Goal: Task Accomplishment & Management: Complete application form

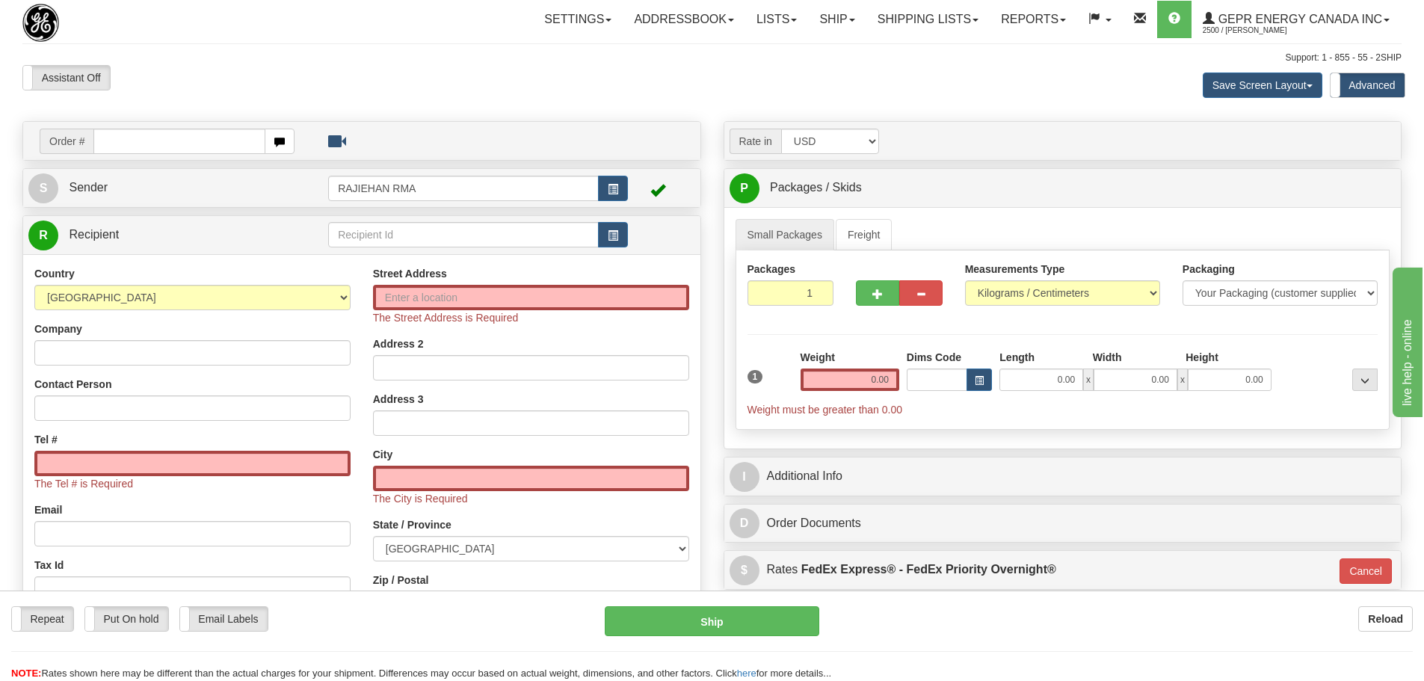
click at [227, 52] on div "Support: 1 - 855 - 55 - 2SHIP" at bounding box center [712, 58] width 1380 height 13
click at [146, 135] on input "text" at bounding box center [179, 141] width 172 height 25
paste input "86704607"
type input "86704607"
click at [272, 75] on div "Toggle navigation Settings Shipping Preferences Fields Preferences New" at bounding box center [718, 451] width 1436 height 902
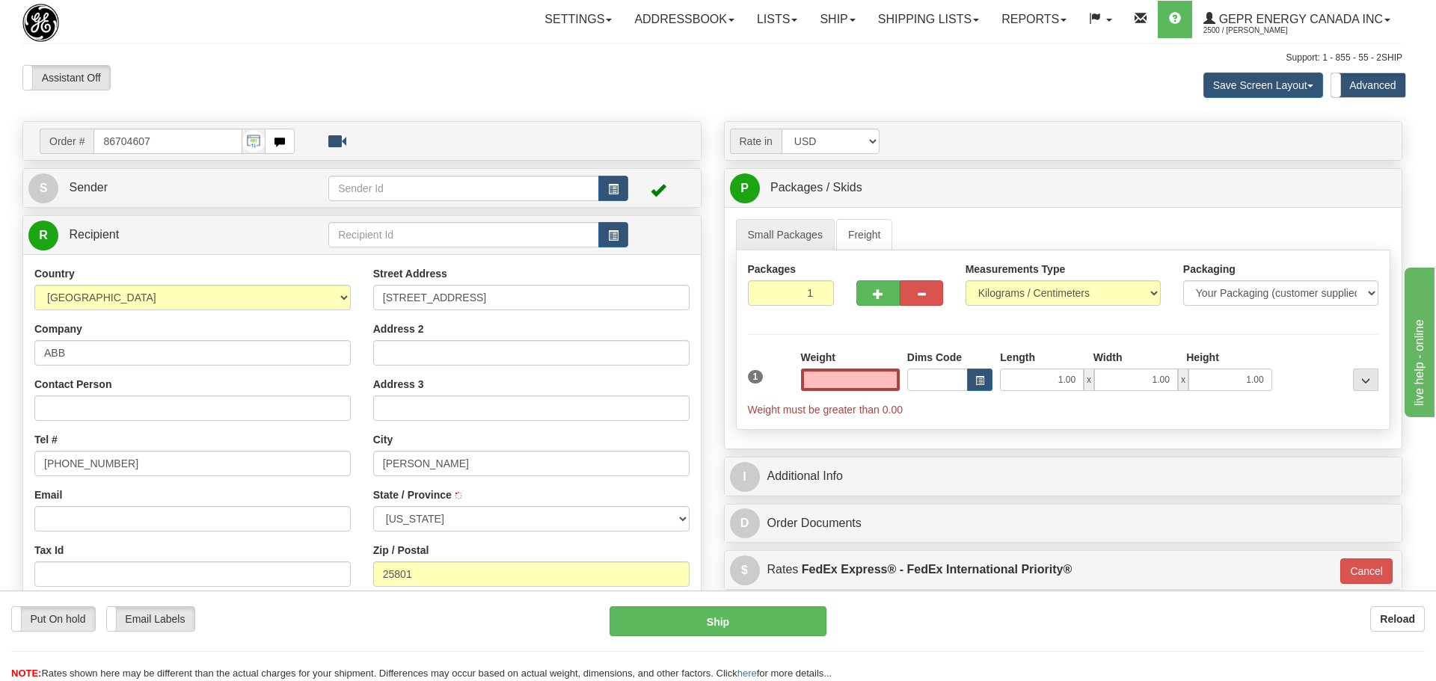
type input "BECKLEY"
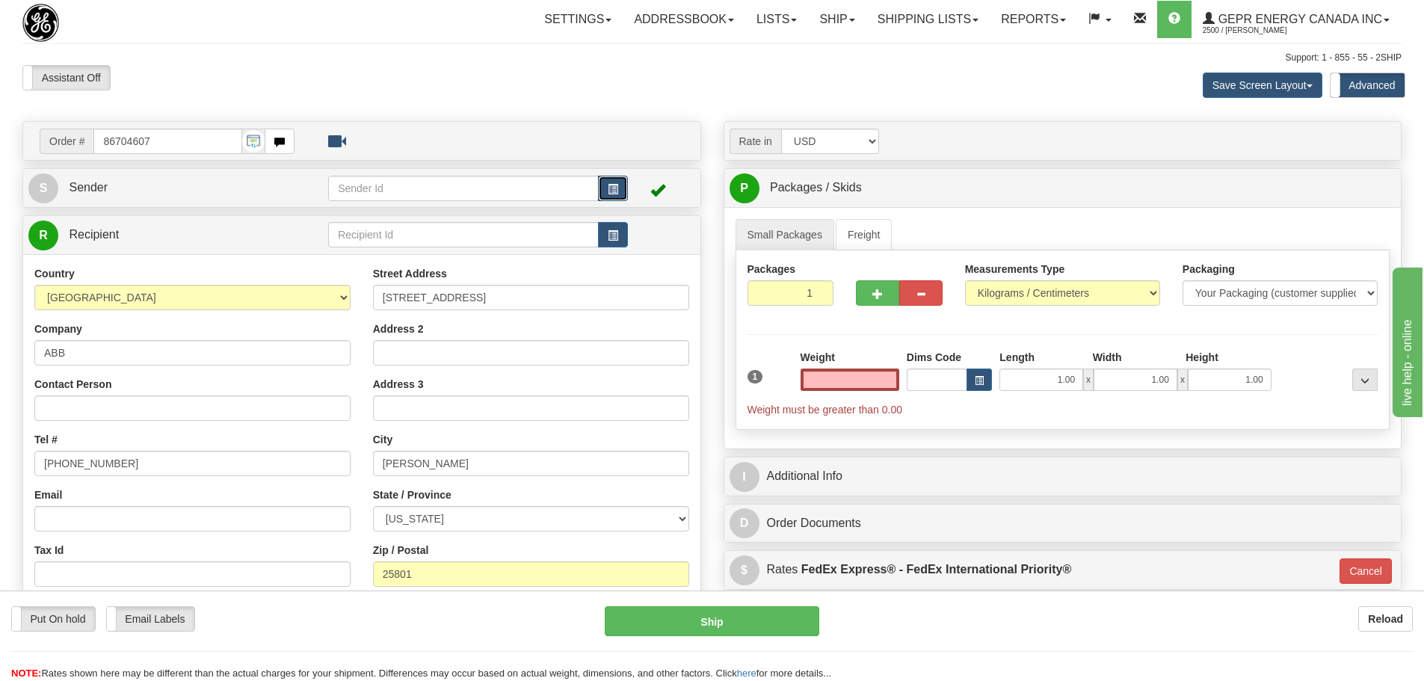
type input "0.00"
click at [609, 193] on span "button" at bounding box center [613, 190] width 10 height 10
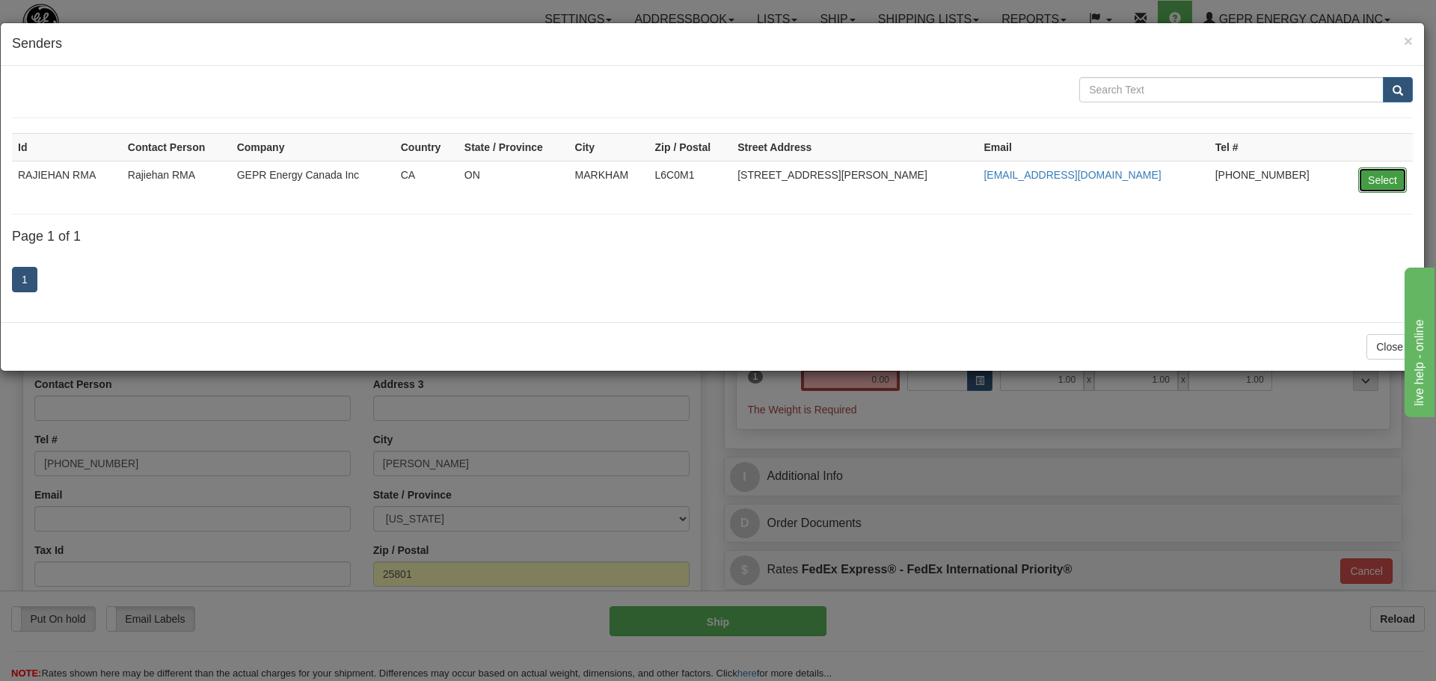
click at [945, 175] on button "Select" at bounding box center [1382, 179] width 49 height 25
type input "RAJIEHAN RMA"
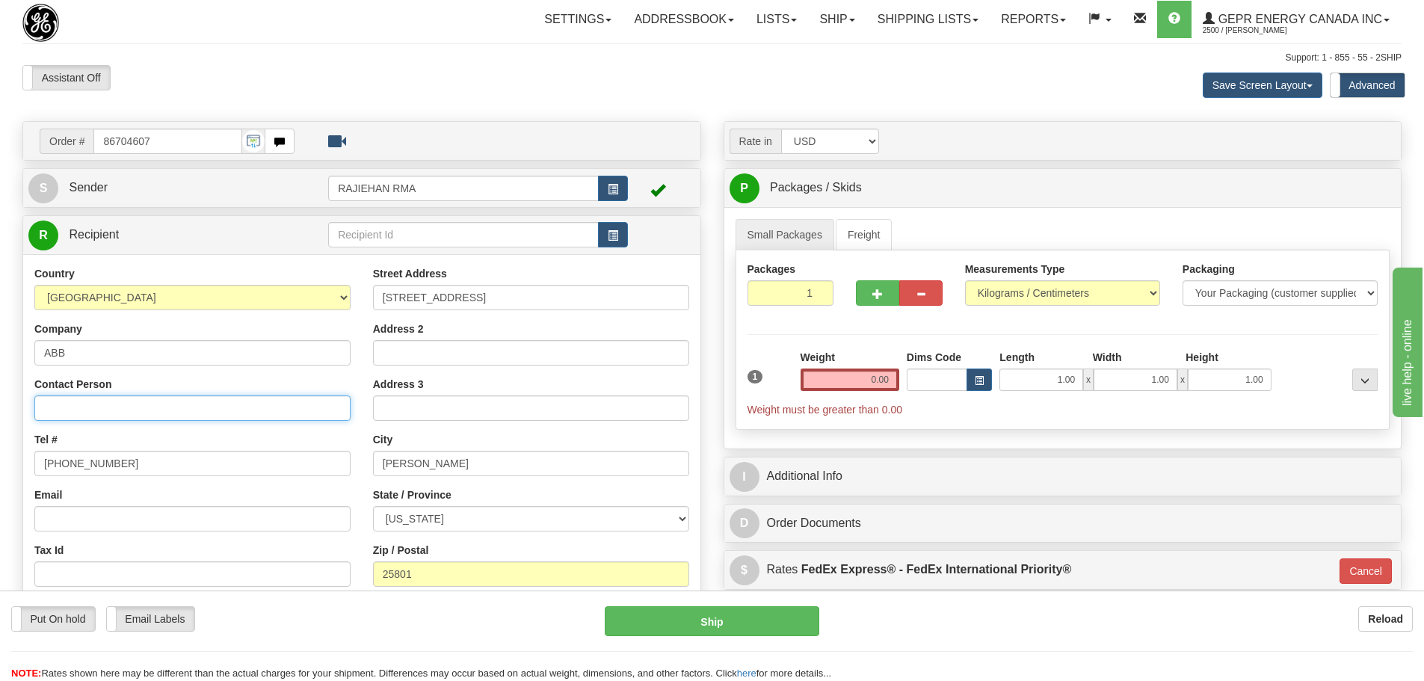
drag, startPoint x: 58, startPoint y: 407, endPoint x: 58, endPoint y: 419, distance: 12.0
click at [58, 416] on input "Contact Person" at bounding box center [192, 408] width 316 height 25
paste input "Justin Jones"
type input "Justin Jones"
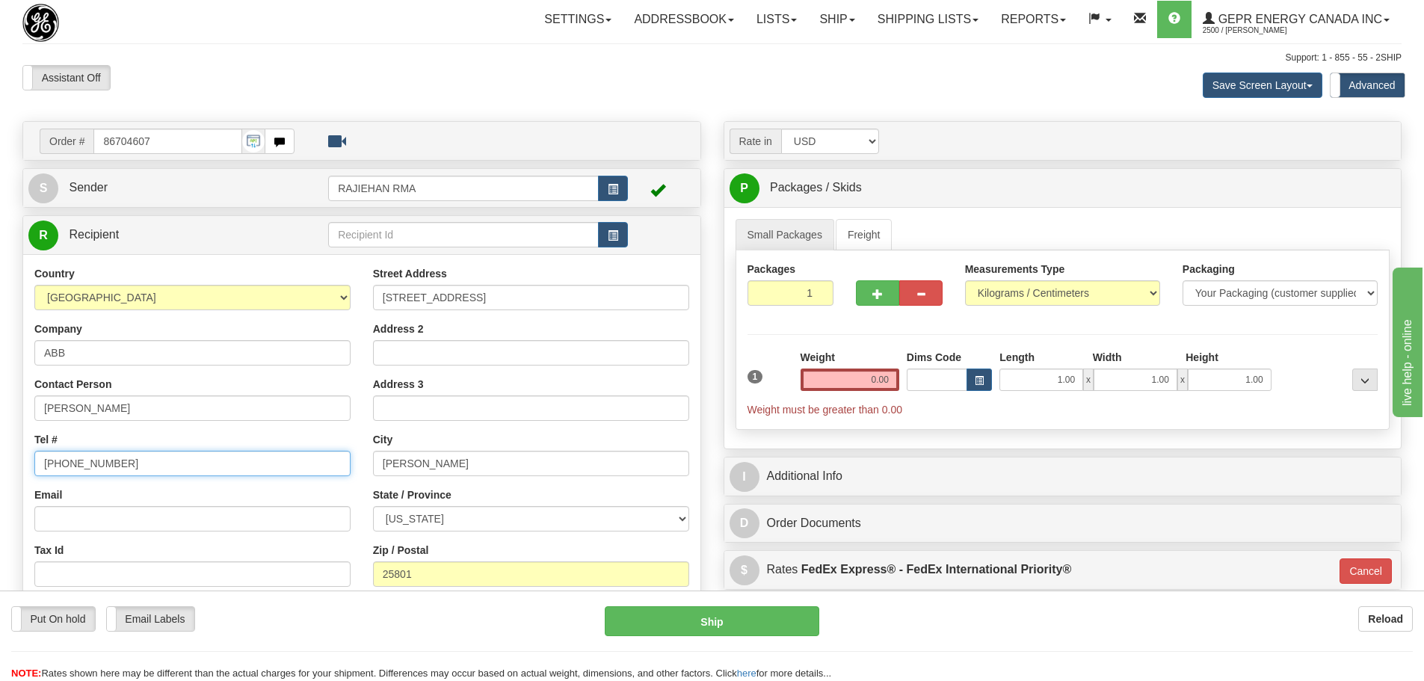
drag, startPoint x: 138, startPoint y: 469, endPoint x: 16, endPoint y: 459, distance: 122.3
click at [16, 459] on div "Order # 86704607 S" at bounding box center [361, 451] width 701 height 660
paste input "412-807-8483"
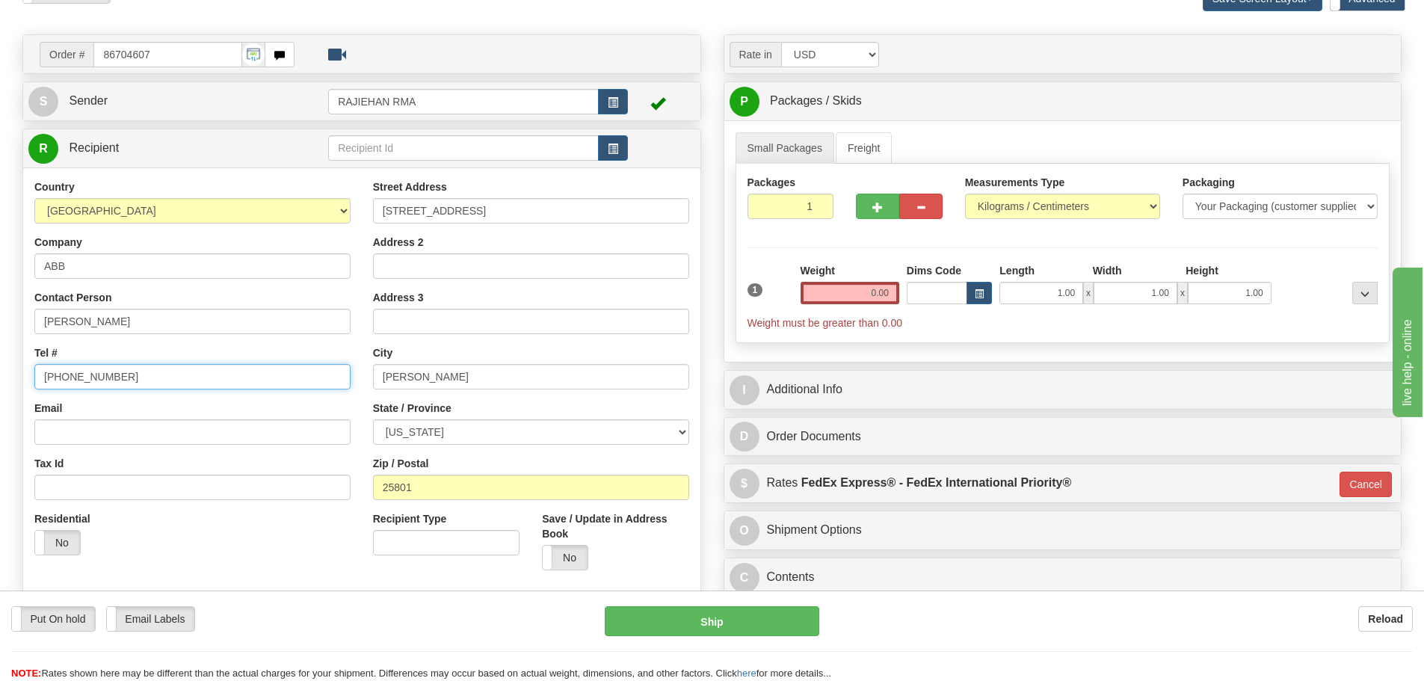
scroll to position [224, 0]
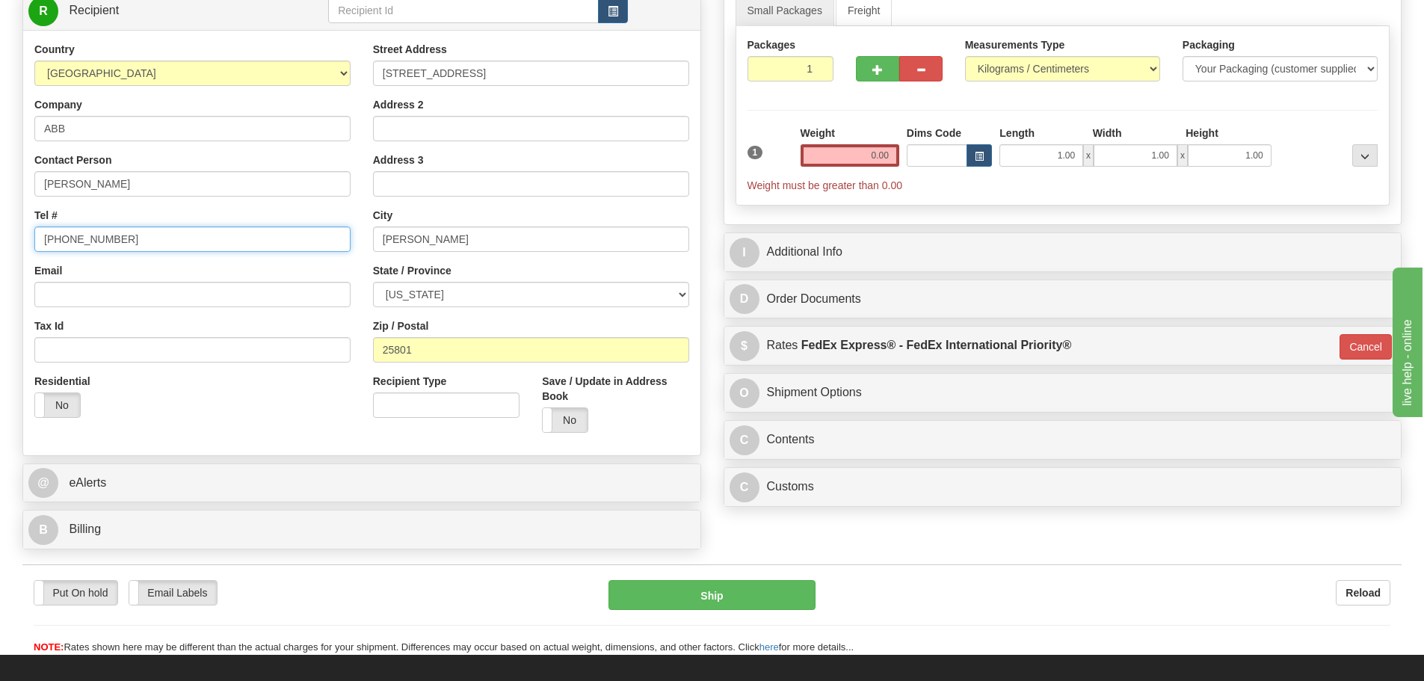
type input "412-807-8483"
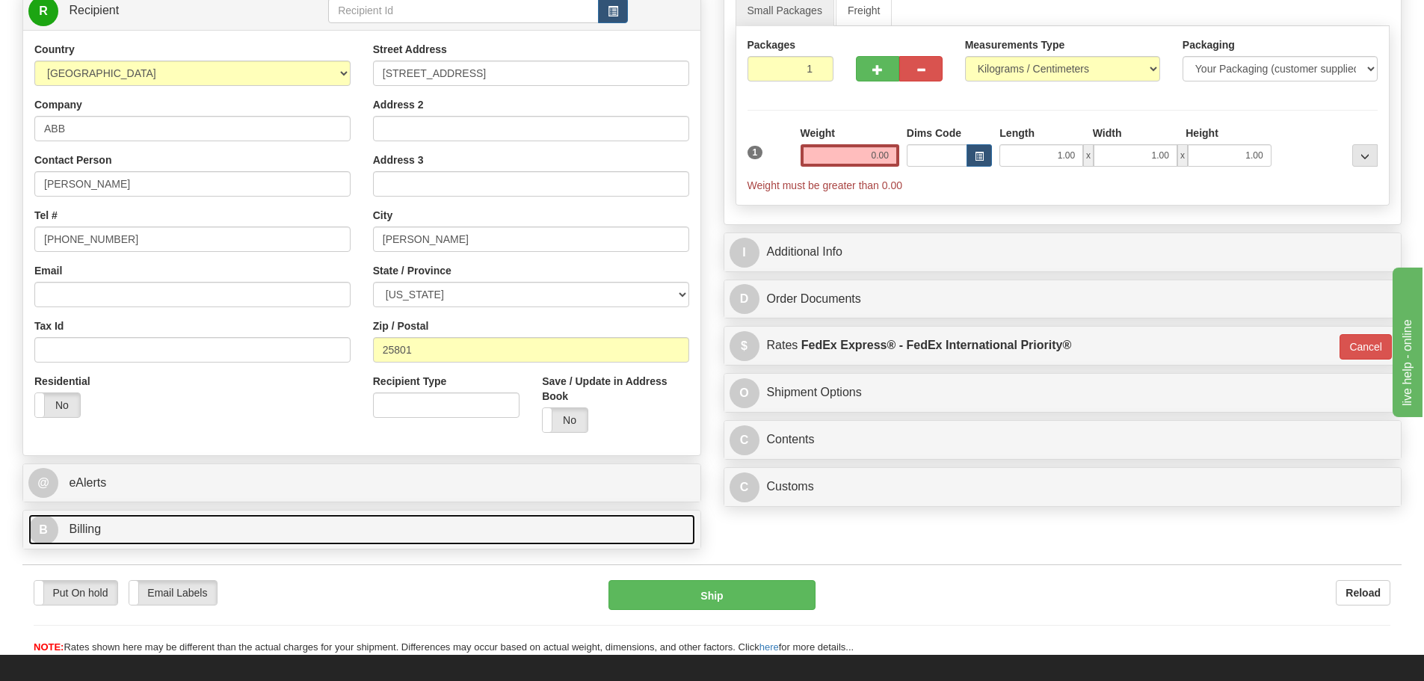
click at [86, 471] on span "Billing" at bounding box center [85, 529] width 32 height 13
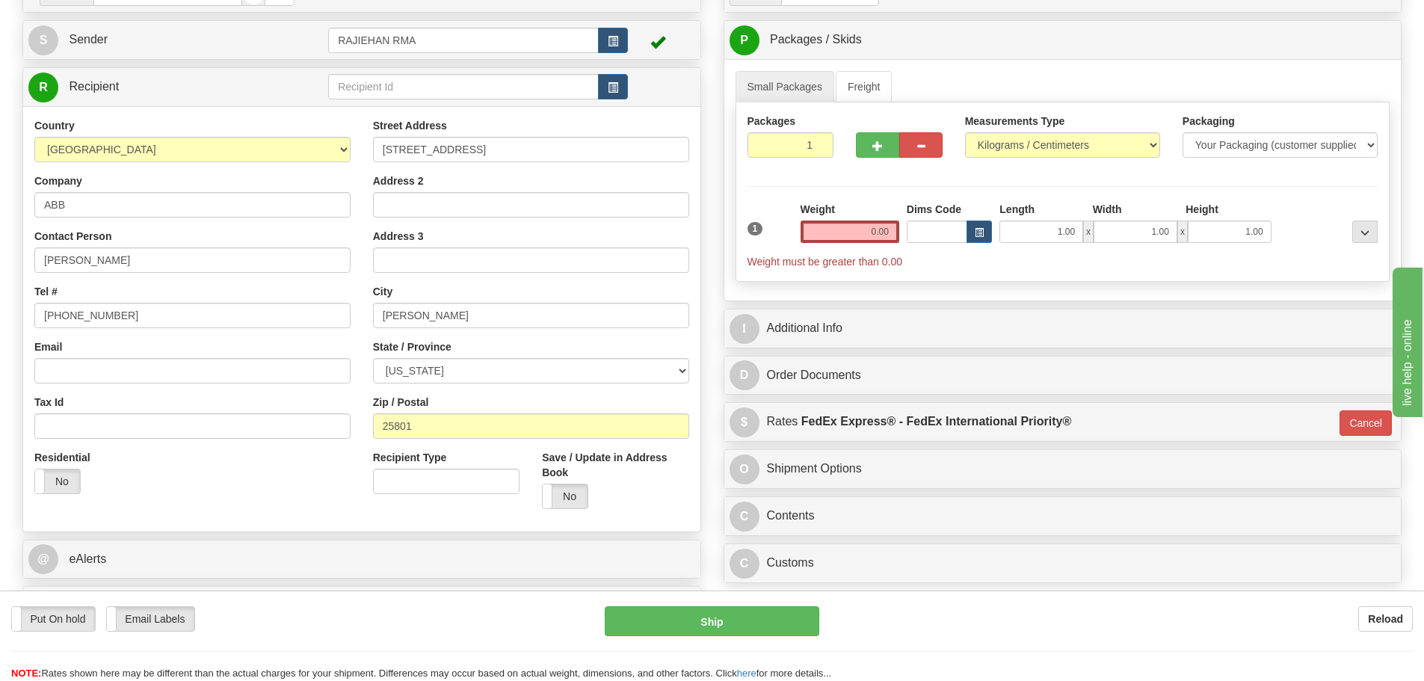
scroll to position [150, 0]
click at [885, 229] on input "0.00" at bounding box center [850, 230] width 99 height 22
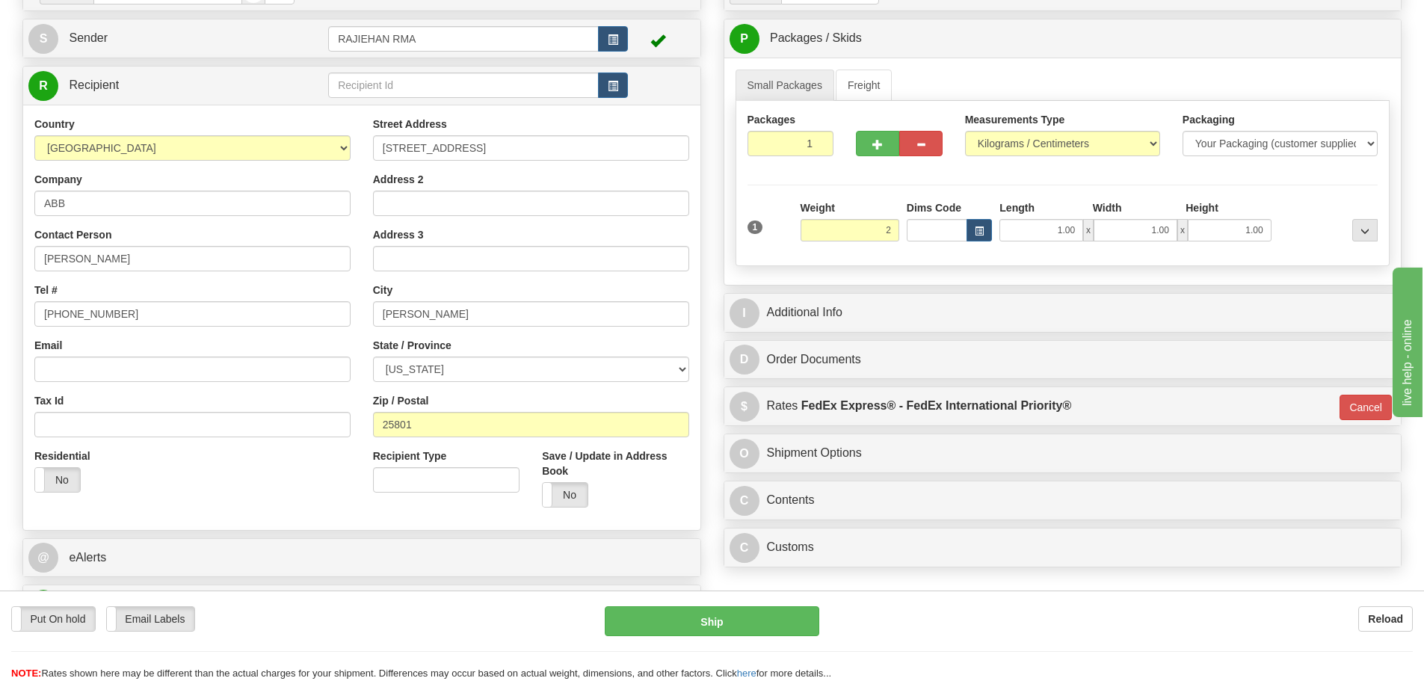
type input "2.00"
type input "01"
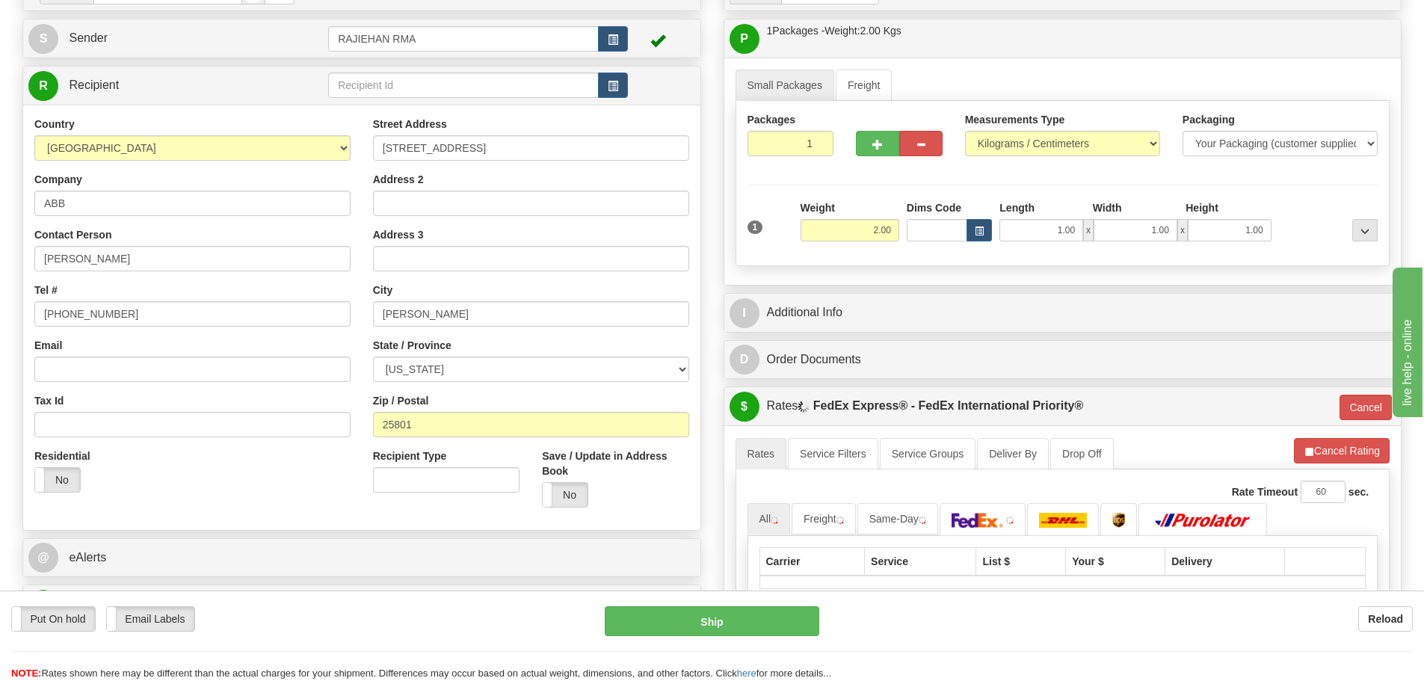
click at [945, 66] on div "Small Packages Freight Packages 1 1 Measurements Type" at bounding box center [1063, 171] width 677 height 227
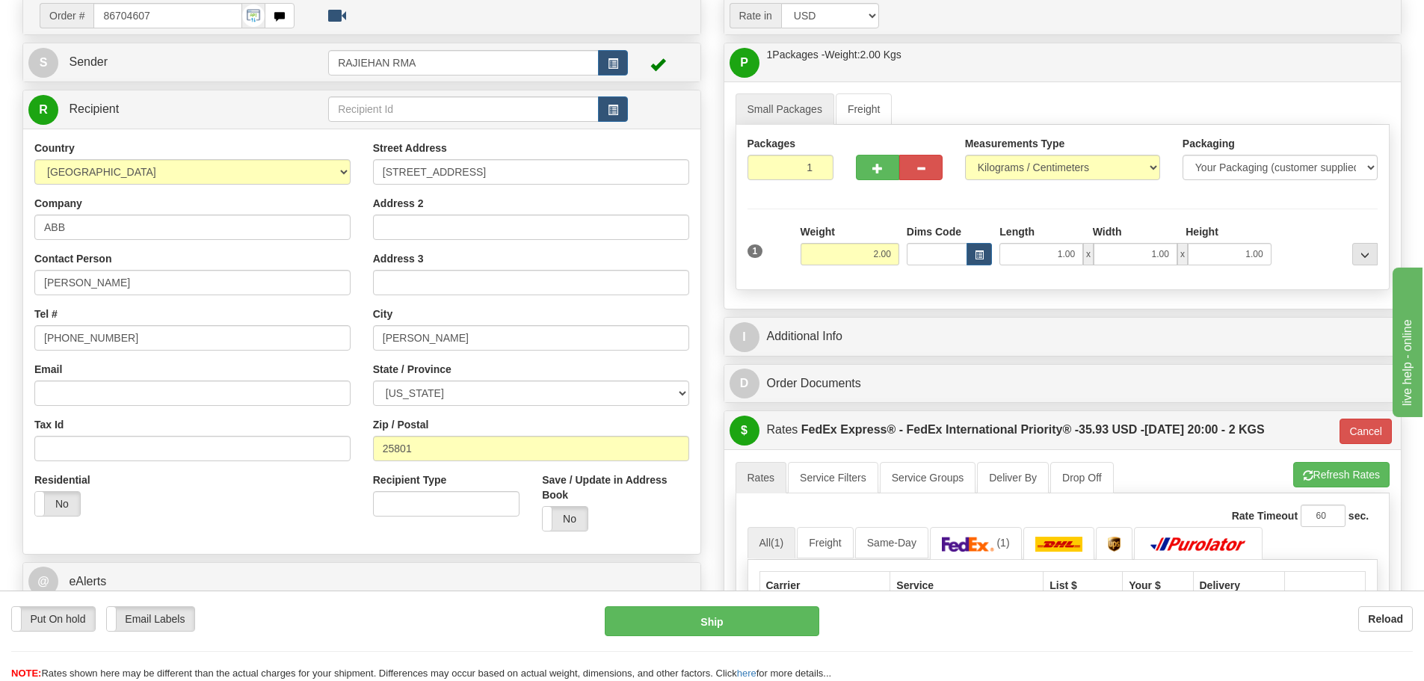
scroll to position [224, 0]
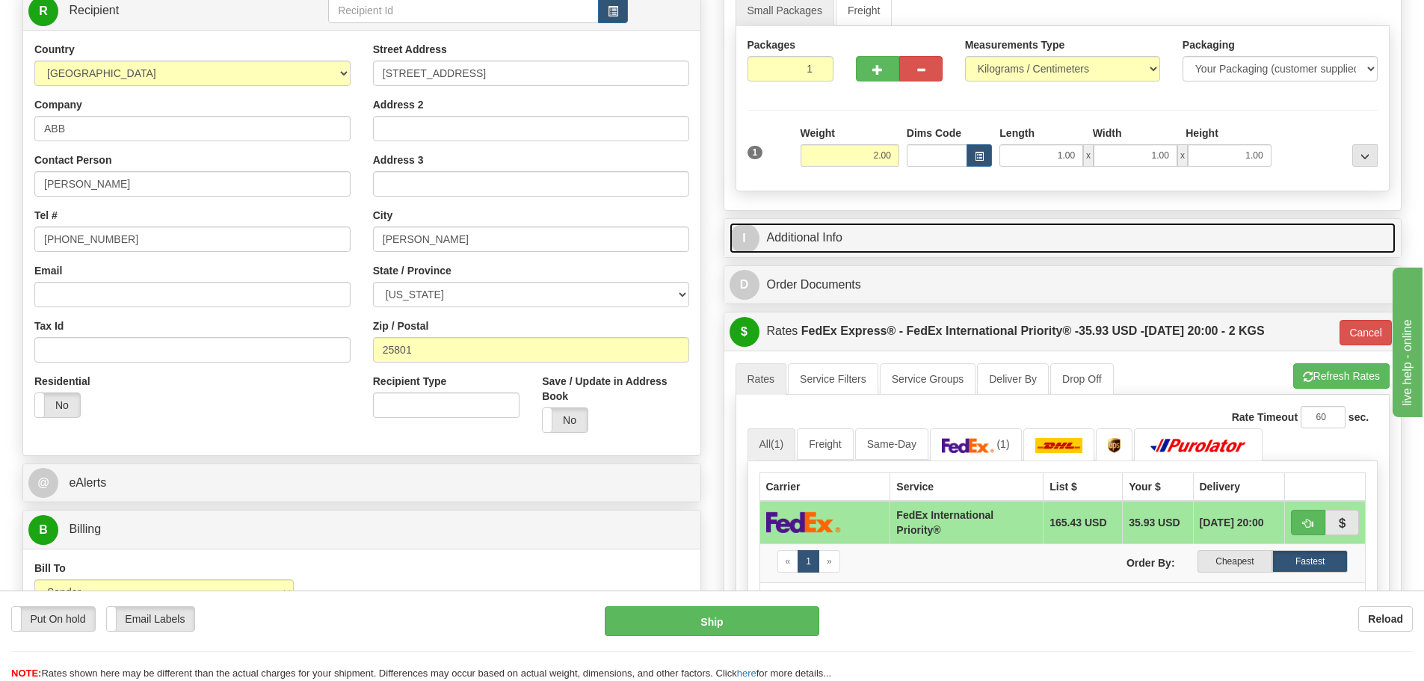
click at [816, 244] on link "I Additional Info" at bounding box center [1063, 238] width 667 height 31
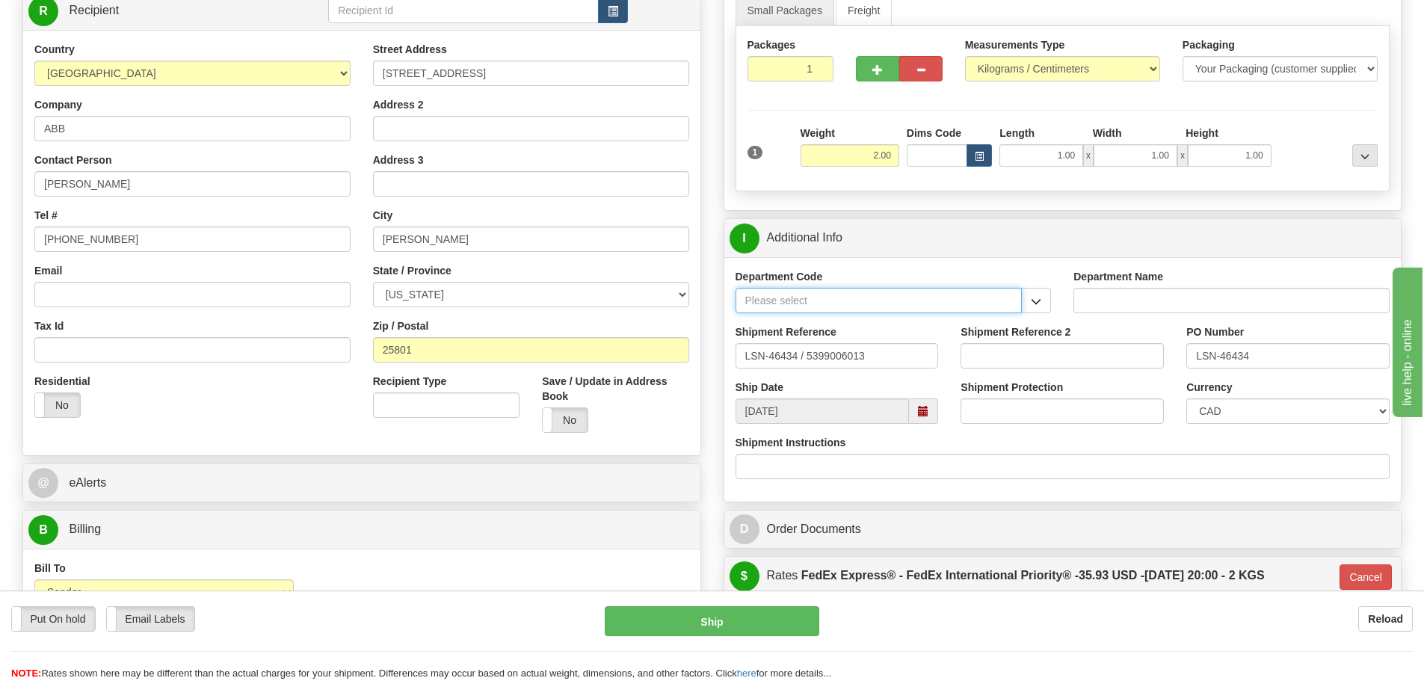
click at [774, 305] on input "Department Code" at bounding box center [879, 300] width 287 height 25
type input "s"
click at [760, 324] on div "SER" at bounding box center [876, 324] width 272 height 16
type input "SER"
type input "SERVICE DEPARTMENT"
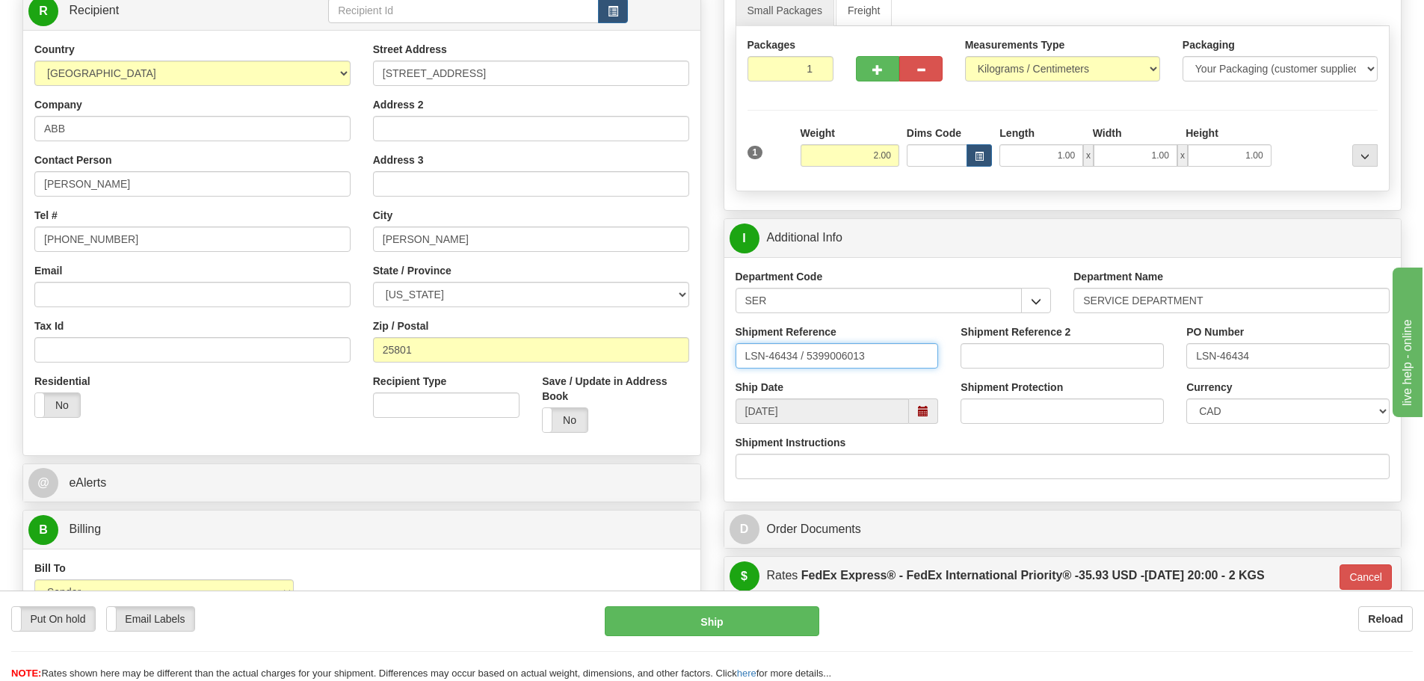
click at [799, 352] on input "LSN-46434 / 5399006013" at bounding box center [837, 355] width 203 height 25
drag, startPoint x: 902, startPoint y: 357, endPoint x: 635, endPoint y: 334, distance: 268.0
type input "LSN-46434 RMA 5399006013"
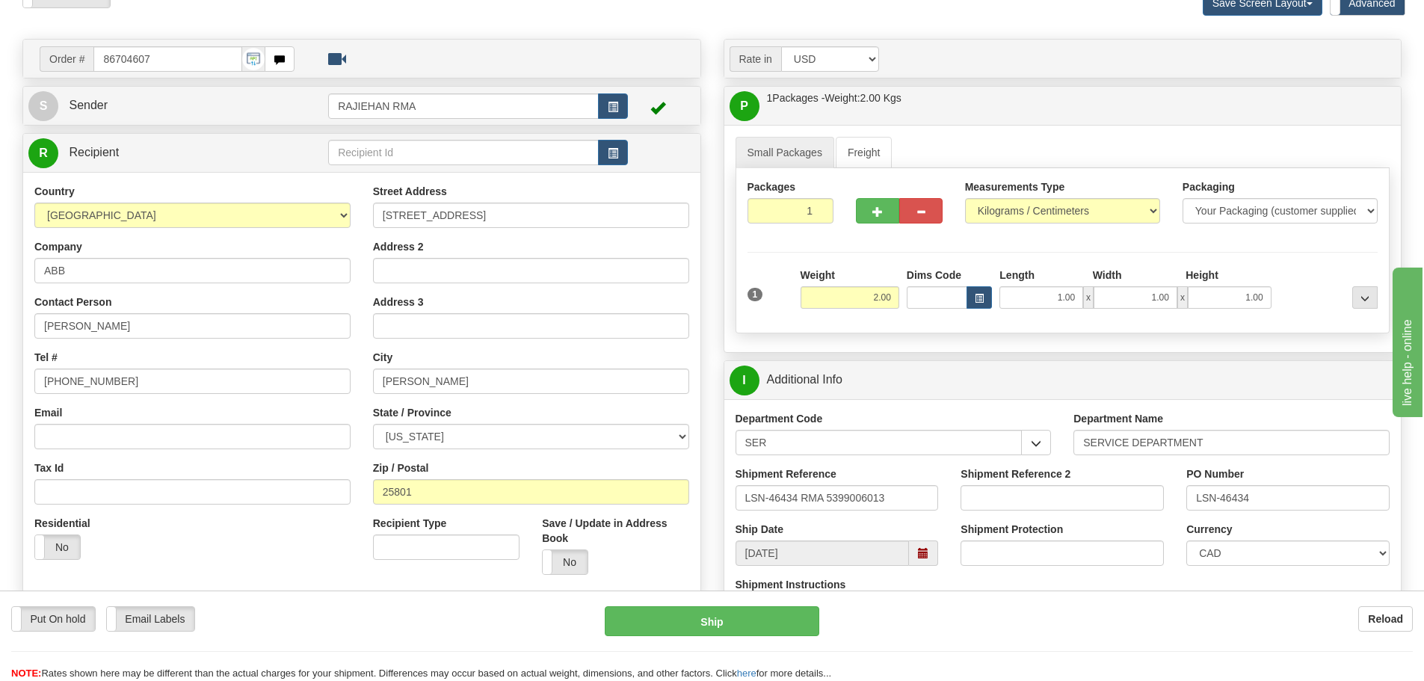
scroll to position [0, 0]
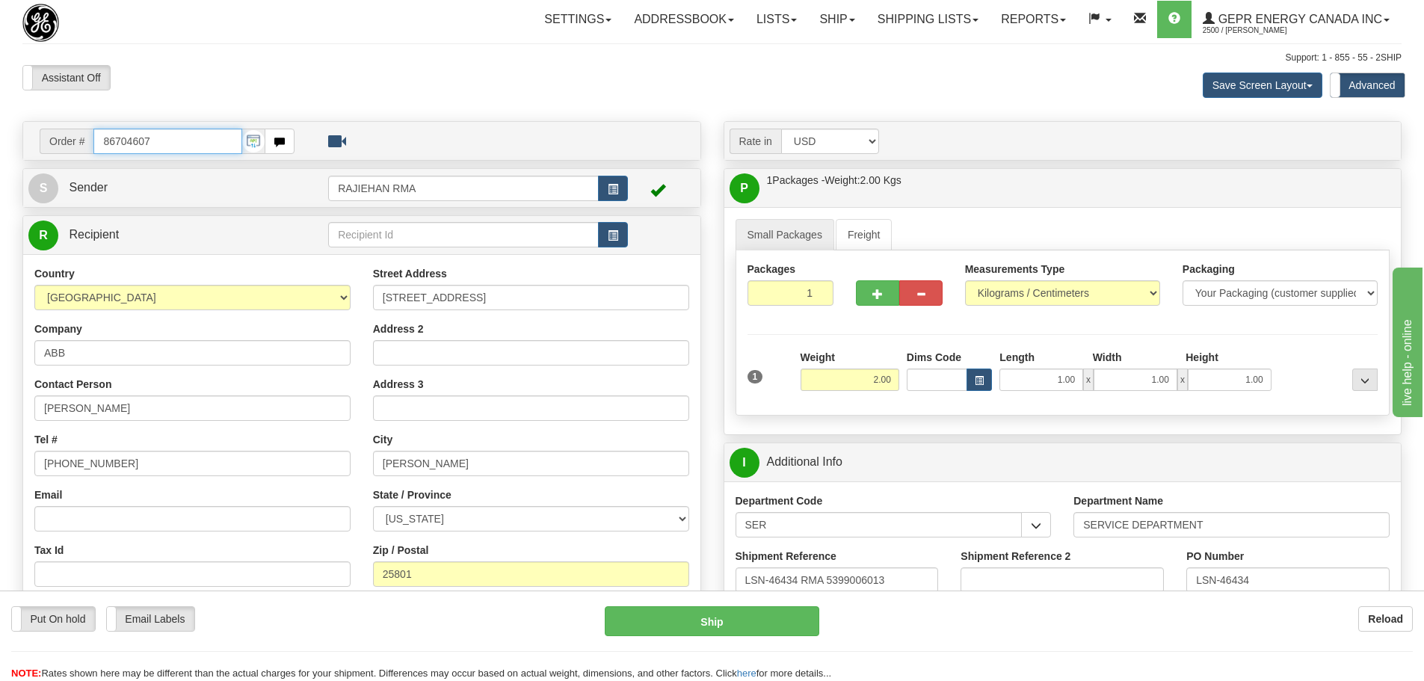
drag, startPoint x: 164, startPoint y: 141, endPoint x: 83, endPoint y: 138, distance: 80.8
click at [83, 138] on div "Order # 86704607" at bounding box center [167, 141] width 255 height 25
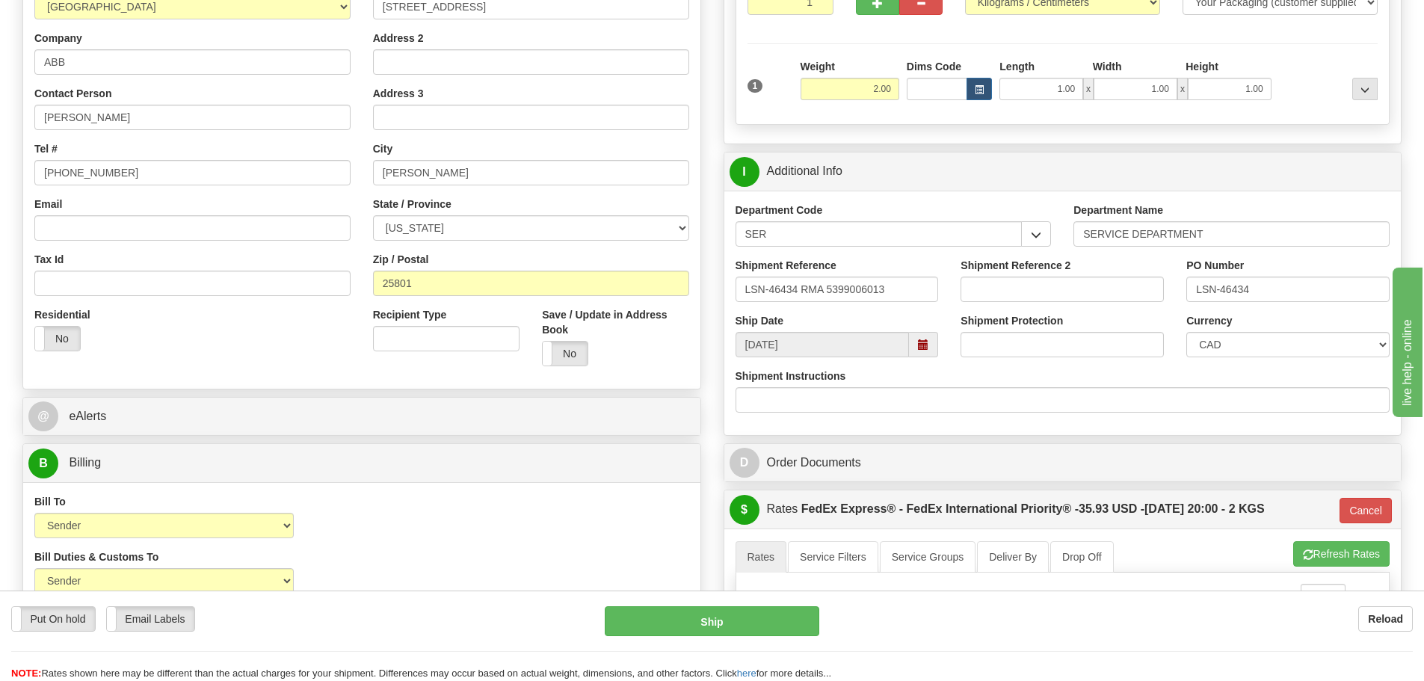
scroll to position [299, 0]
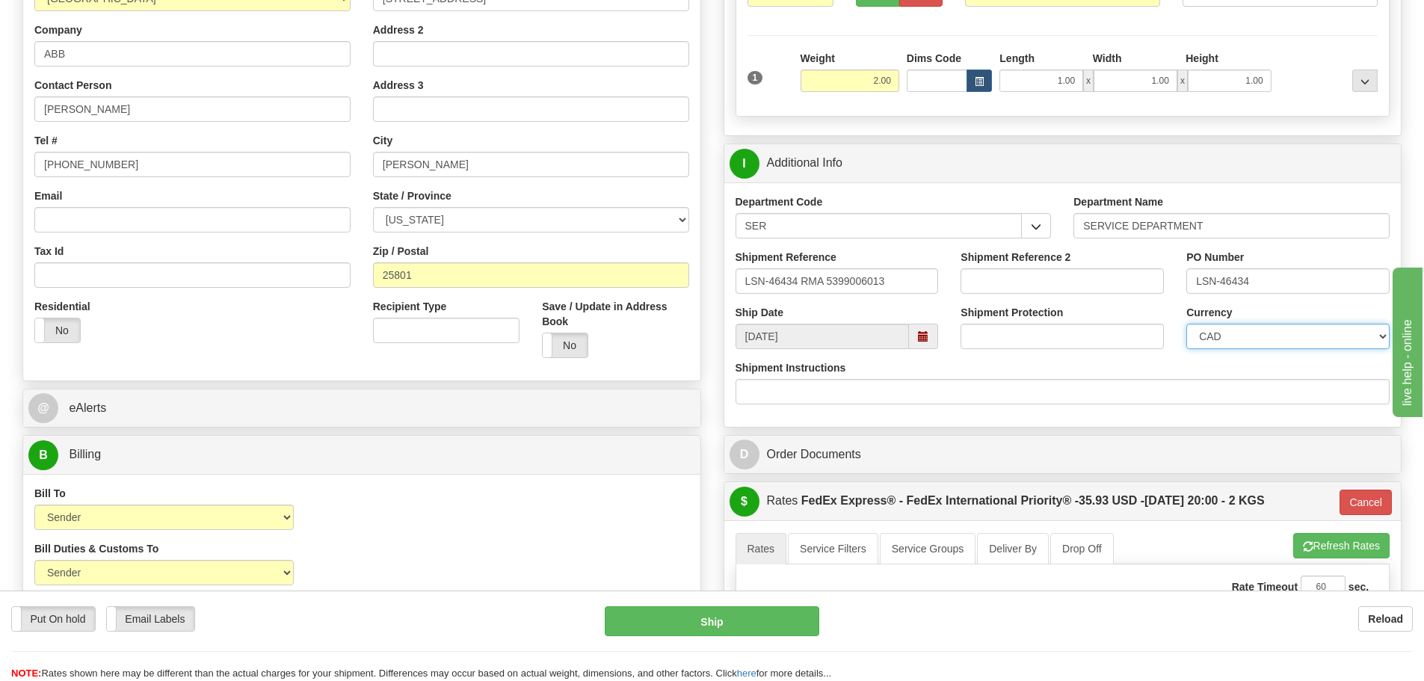
click at [945, 326] on select "CAD USD EUR ZAR RON ANG ARN AUD AUS AWG BBD BFR BGN BHD BMD BND BRC BRL CHP CKZ…" at bounding box center [1288, 336] width 203 height 25
click at [945, 324] on select "CAD USD EUR ZAR RON ANG ARN AUD AUS AWG BBD BFR BGN BHD BMD BND BRC BRL CHP CKZ…" at bounding box center [1288, 336] width 203 height 25
click at [945, 334] on select "CAD USD EUR ZAR RON ANG ARN AUD AUS AWG BBD BFR BGN BHD BMD BND BRC BRL CHP CKZ…" at bounding box center [1288, 336] width 203 height 25
select select "1"
click at [945, 324] on select "CAD USD EUR ZAR RON ANG ARN AUD AUS AWG BBD BFR BGN BHD BMD BND BRC BRL CHP CKZ…" at bounding box center [1288, 336] width 203 height 25
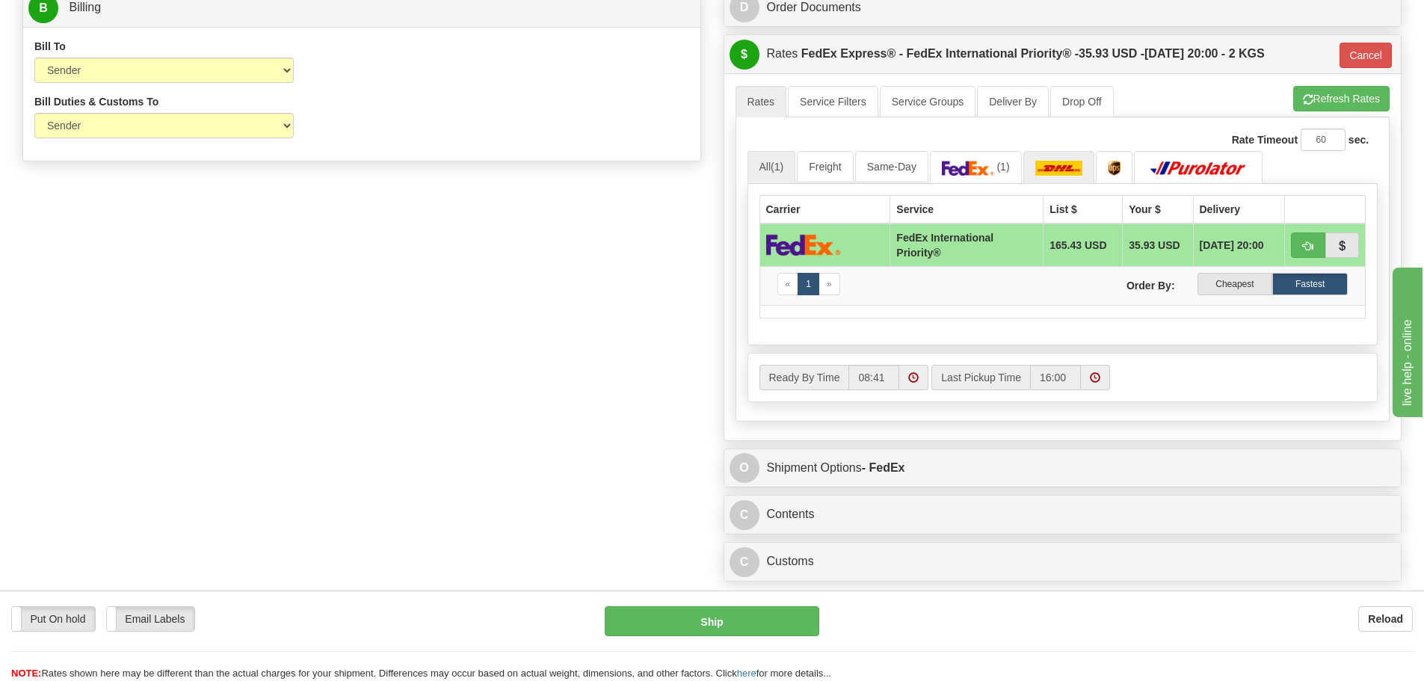
scroll to position [748, 0]
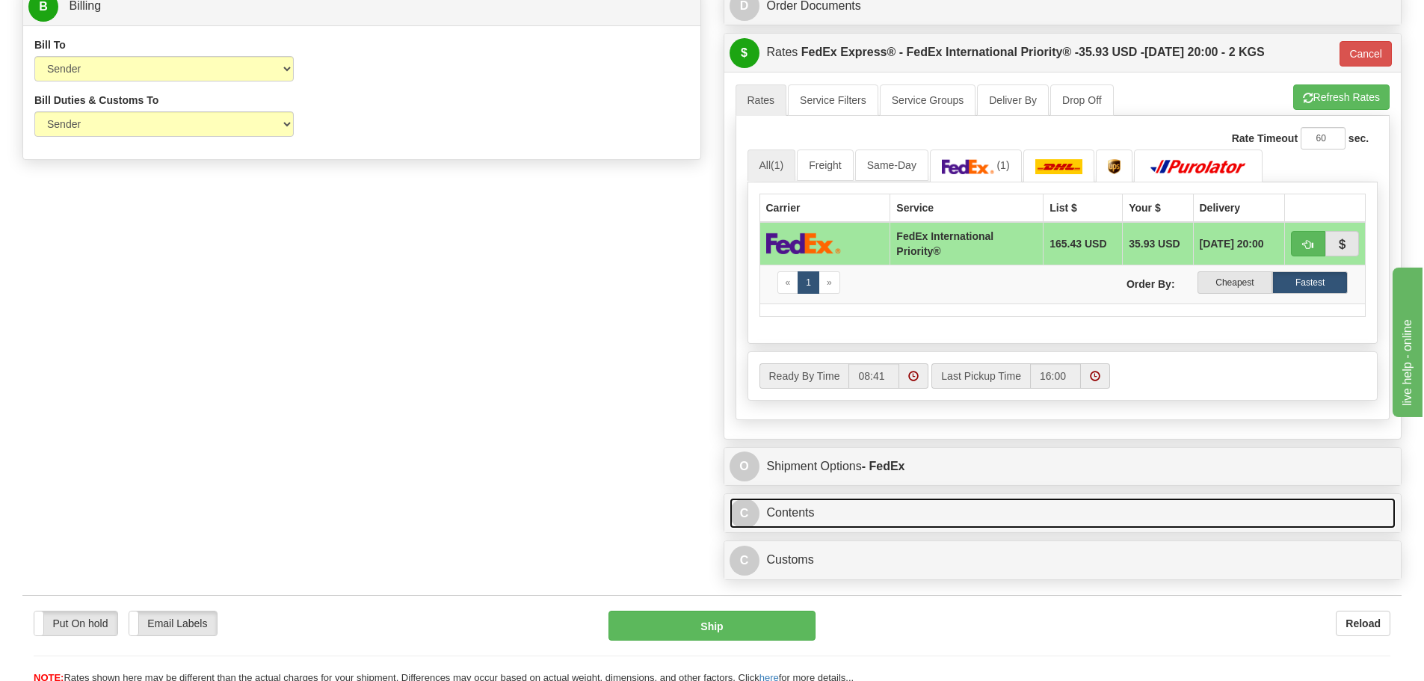
click at [781, 471] on link "C Contents" at bounding box center [1063, 513] width 667 height 31
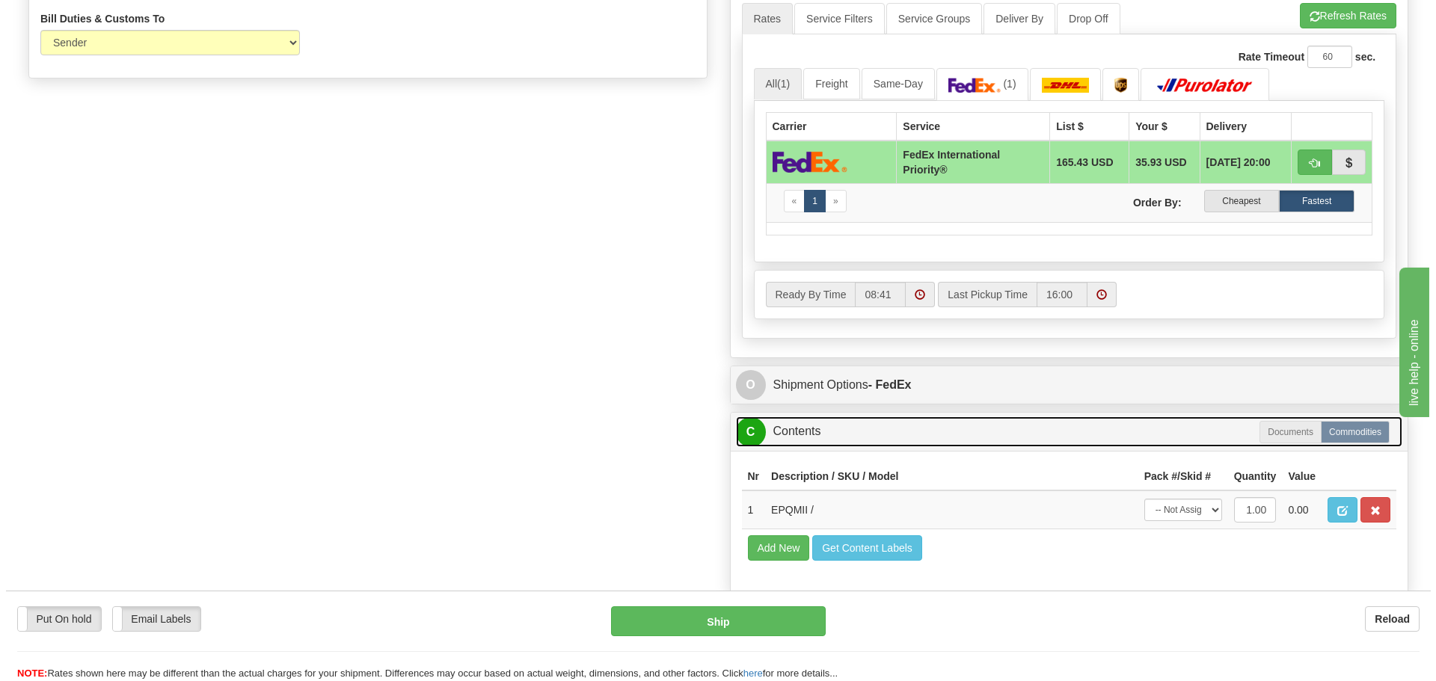
scroll to position [972, 0]
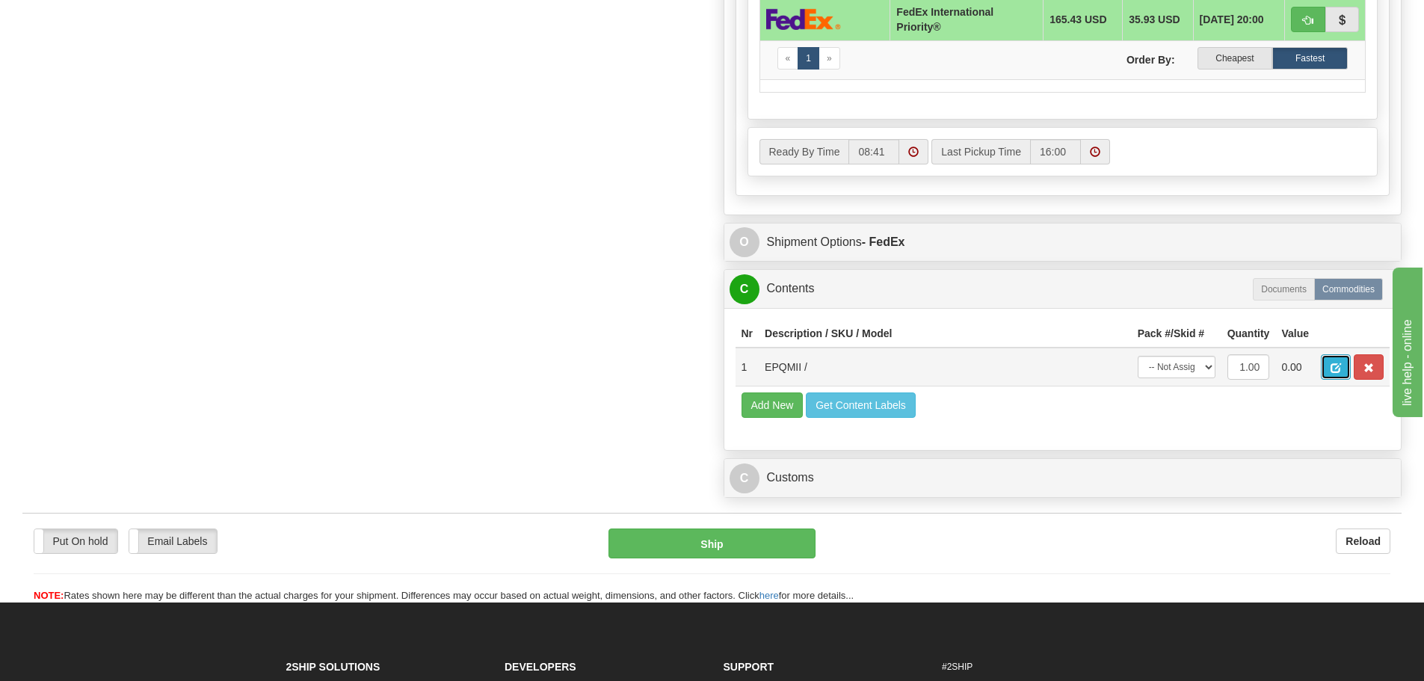
click at [945, 365] on span "button" at bounding box center [1336, 368] width 10 height 10
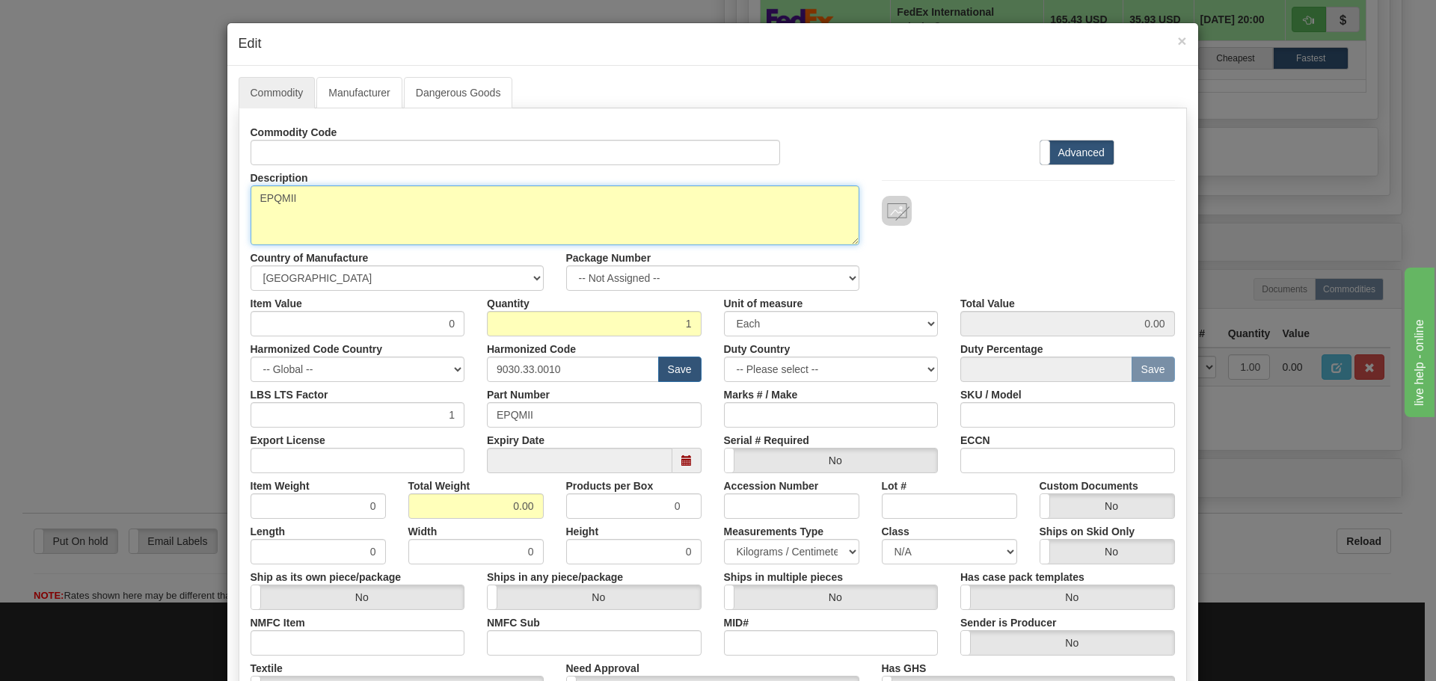
drag, startPoint x: 307, startPoint y: 197, endPoint x: 219, endPoint y: 197, distance: 88.2
click at [219, 197] on div "× Edit Commodity Manufacturer Dangerous Goods Commodity Code Standard Advanced …" at bounding box center [718, 340] width 1436 height 681
paste textarea "Power Quality Meter"
type textarea "Power Quality Meter"
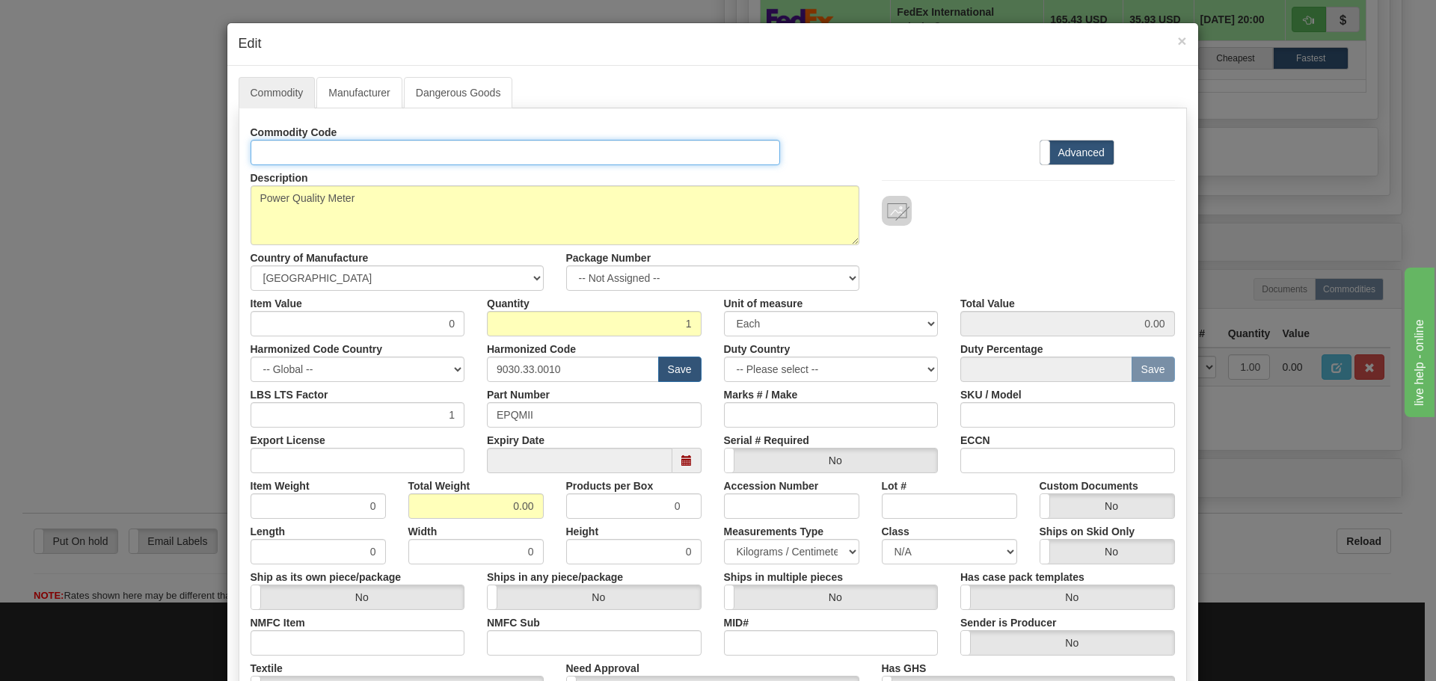
click at [276, 153] on input "Id" at bounding box center [515, 152] width 530 height 25
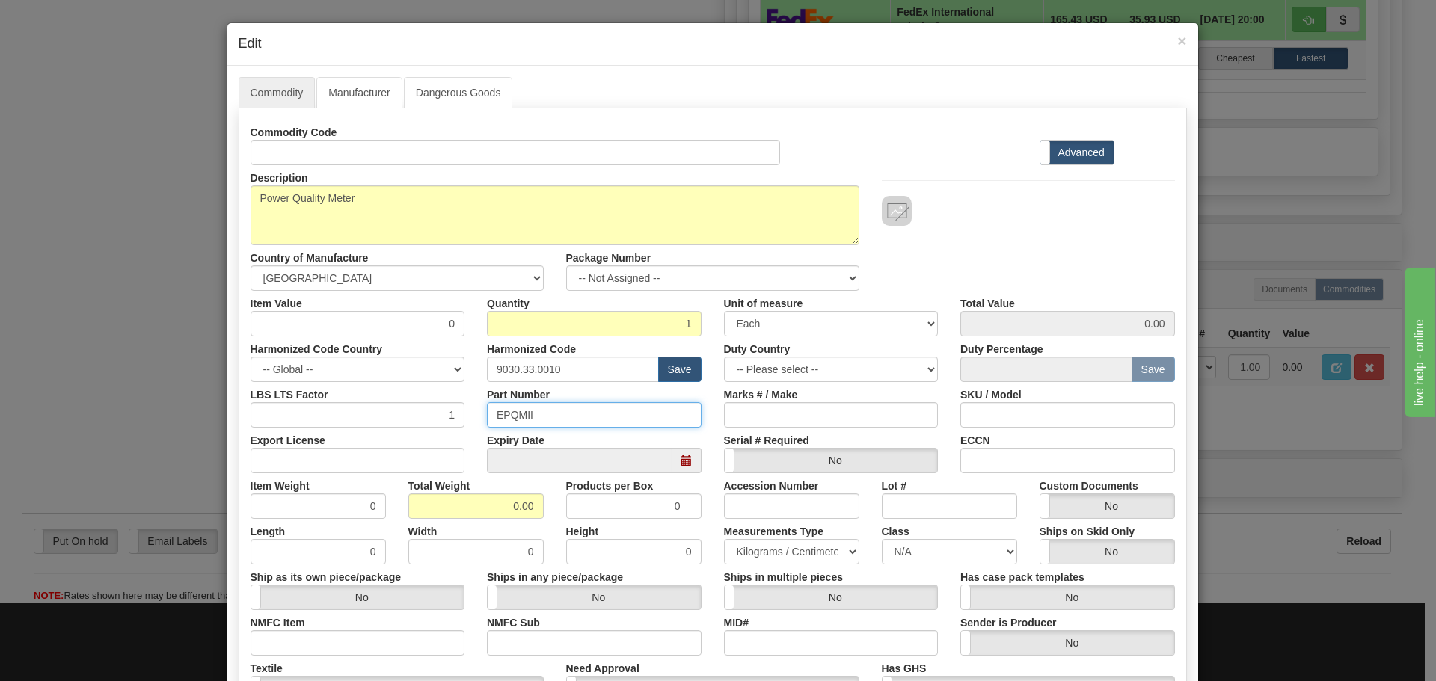
drag, startPoint x: 543, startPoint y: 412, endPoint x: 497, endPoint y: 412, distance: 45.6
click at [497, 412] on input "EPQMII" at bounding box center [594, 414] width 215 height 25
type input "E"
type input "1"
click at [455, 411] on input "1" at bounding box center [357, 414] width 215 height 25
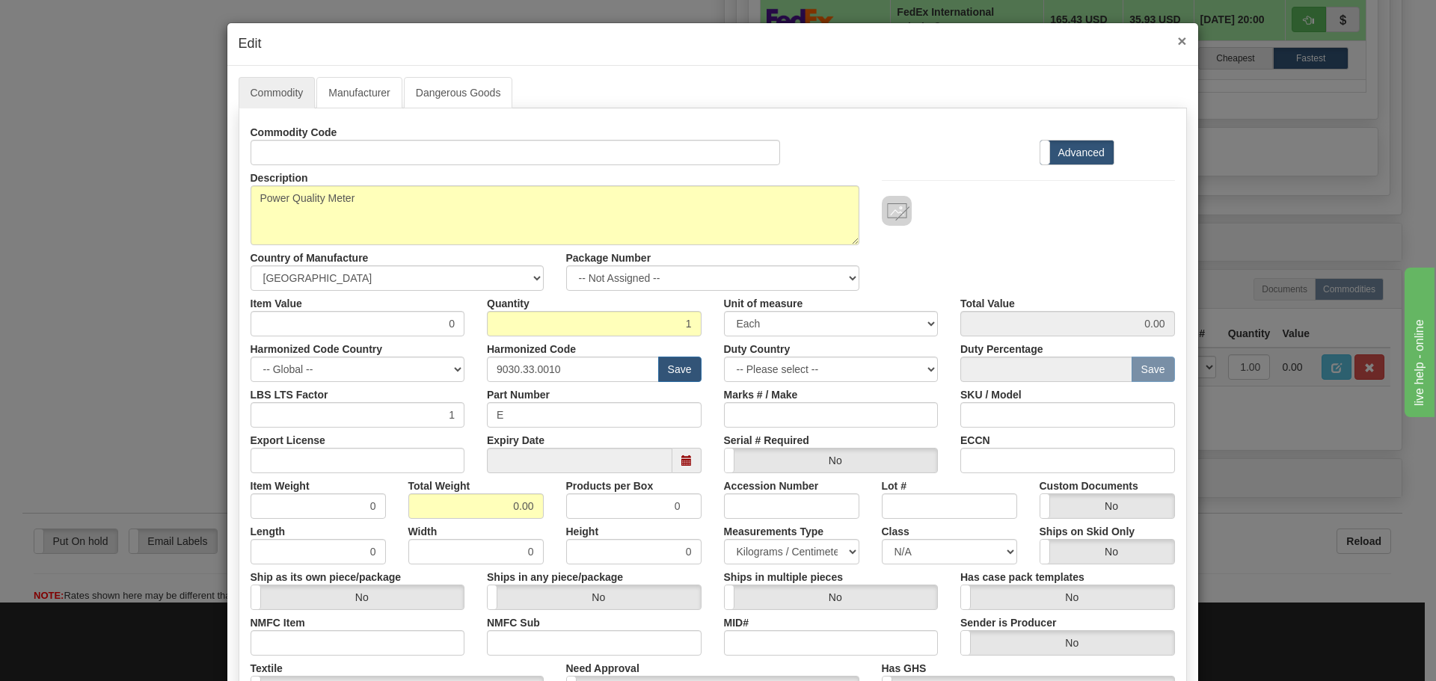
click at [945, 40] on span "×" at bounding box center [1181, 40] width 9 height 17
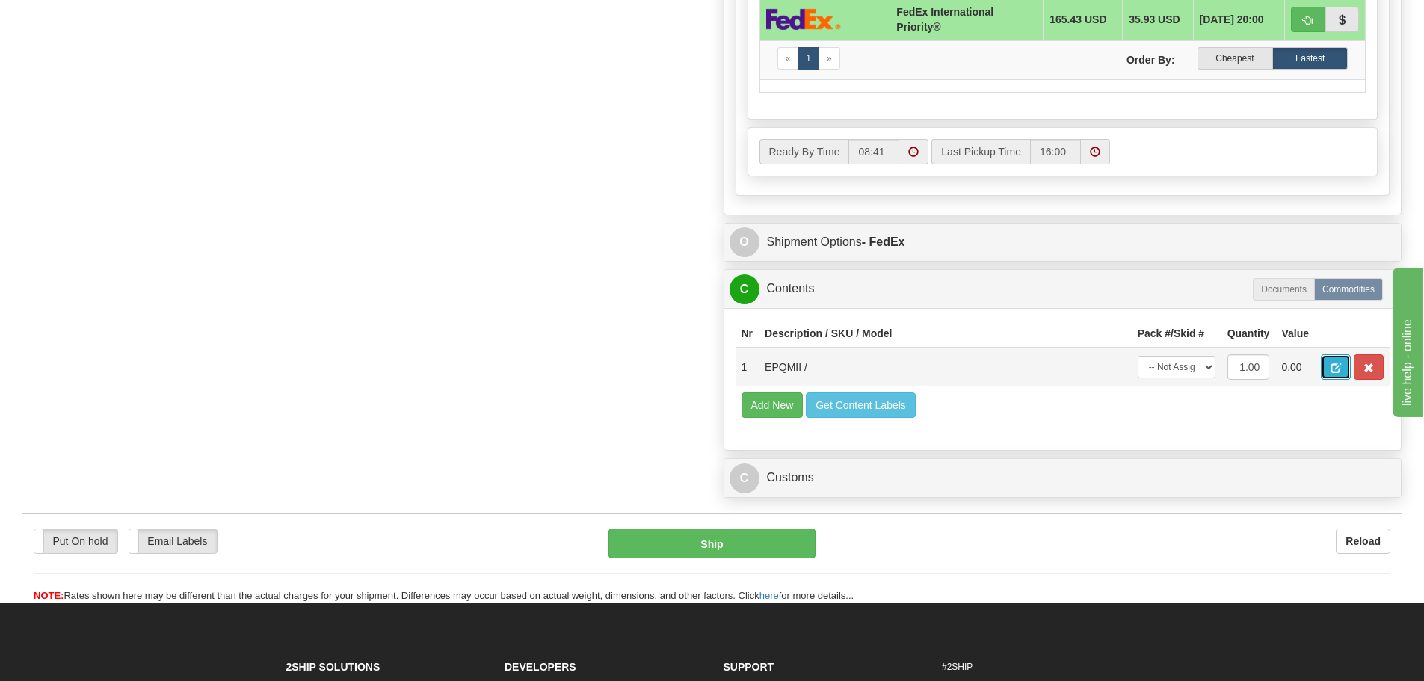
click at [945, 369] on span "button" at bounding box center [1336, 368] width 10 height 10
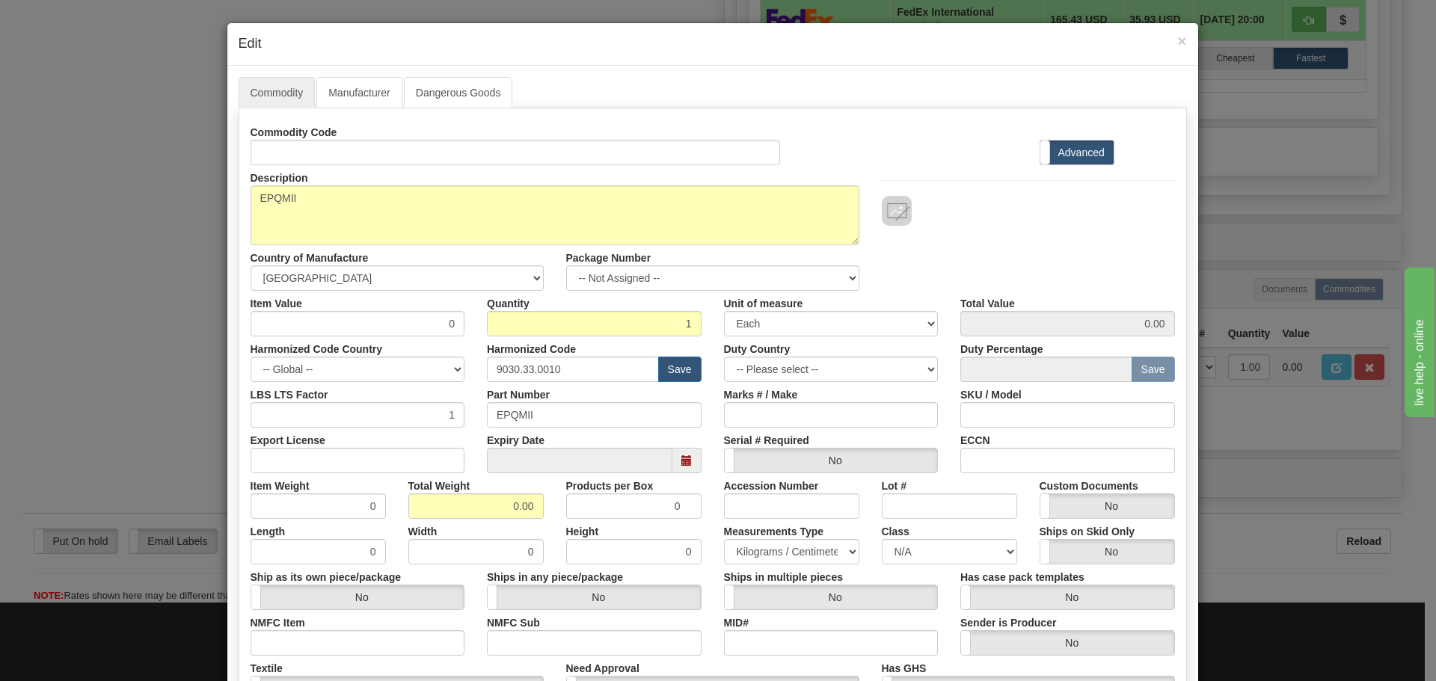
click at [282, 165] on label "Description" at bounding box center [279, 175] width 58 height 20
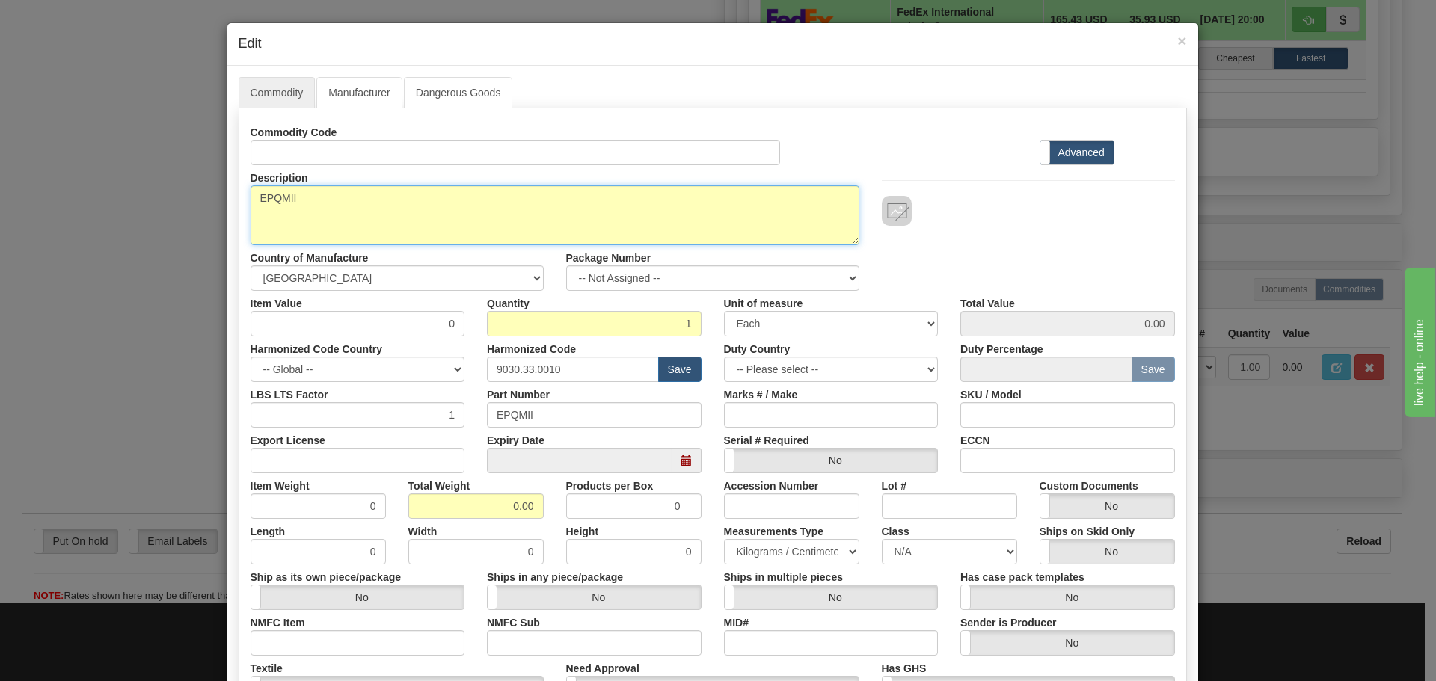
click at [282, 185] on textarea "EPQMII" at bounding box center [554, 215] width 609 height 60
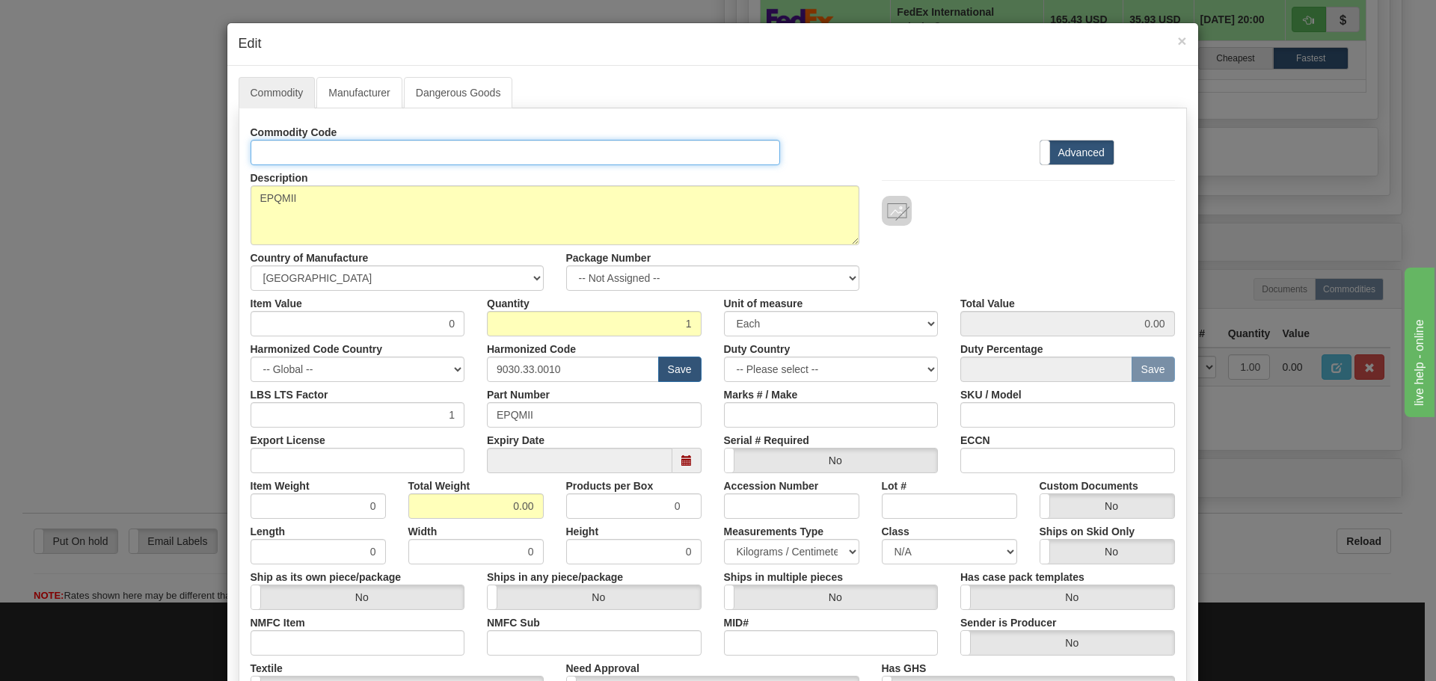
click at [266, 151] on input "Id" at bounding box center [515, 152] width 530 height 25
paste input "Power Quality Meter"
type input "Power Quality Meter"
drag, startPoint x: 361, startPoint y: 151, endPoint x: 170, endPoint y: 141, distance: 191.0
click at [170, 141] on div "× Edit Commodity Manufacturer Dangerous Goods Commodity Code Power Quality Mete…" at bounding box center [718, 340] width 1436 height 681
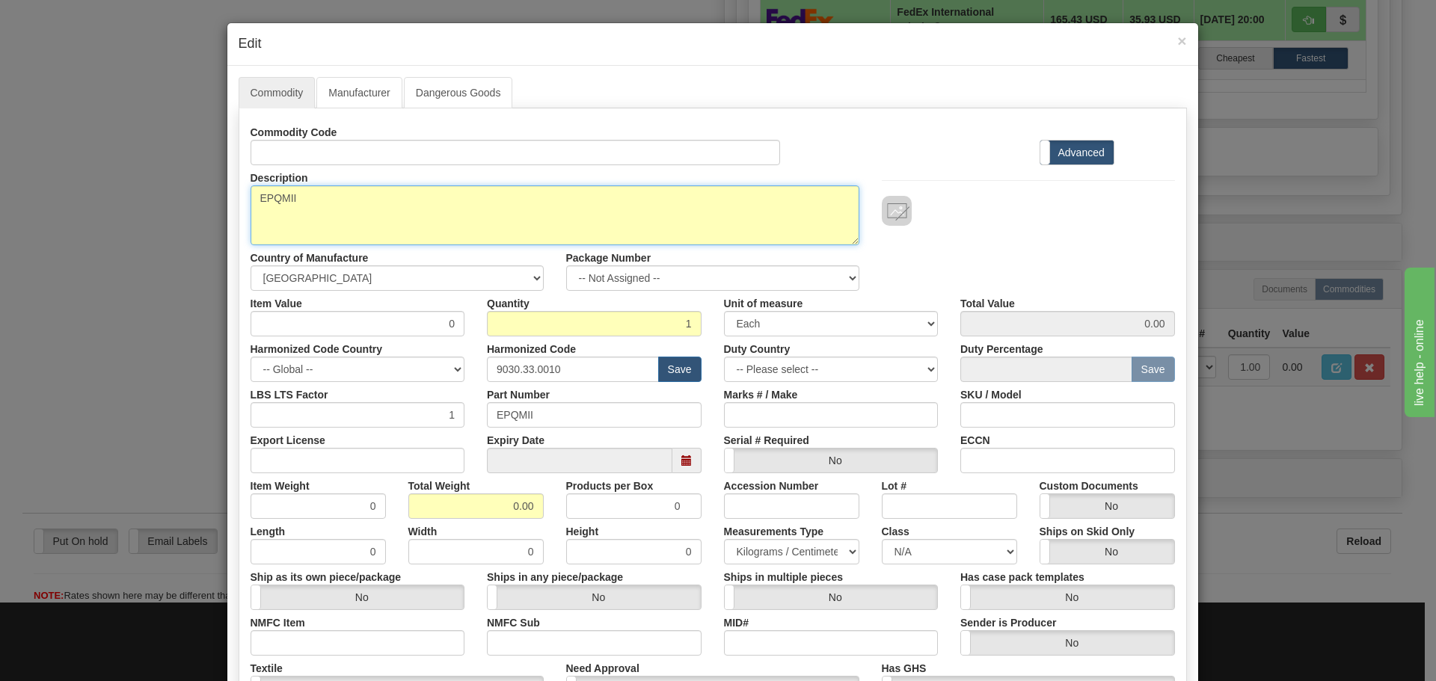
drag, startPoint x: 302, startPoint y: 194, endPoint x: 200, endPoint y: 194, distance: 101.7
click at [200, 194] on div "× Edit Commodity Manufacturer Dangerous Goods Commodity Code Standard Advanced …" at bounding box center [718, 340] width 1436 height 681
paste textarea "Power Quality Meter"
type textarea "Power Quality Meter"
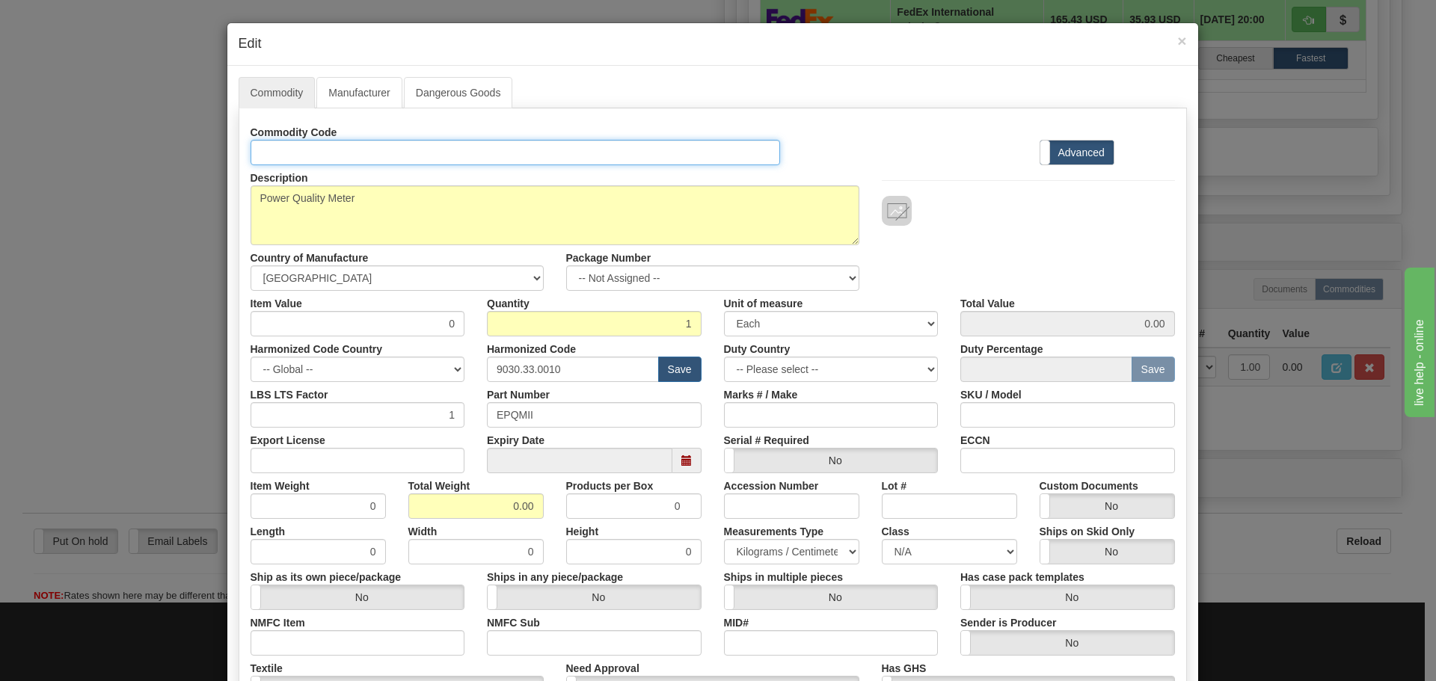
click at [290, 145] on input "Id" at bounding box center [515, 152] width 530 height 25
click at [317, 154] on input "PQMII" at bounding box center [515, 152] width 530 height 25
drag, startPoint x: 315, startPoint y: 154, endPoint x: 218, endPoint y: 153, distance: 96.5
click at [218, 153] on div "× Edit Commodity Manufacturer Dangerous Goods Commodity Code PQMII Standard Adv…" at bounding box center [718, 340] width 1436 height 681
type input "PQMII"
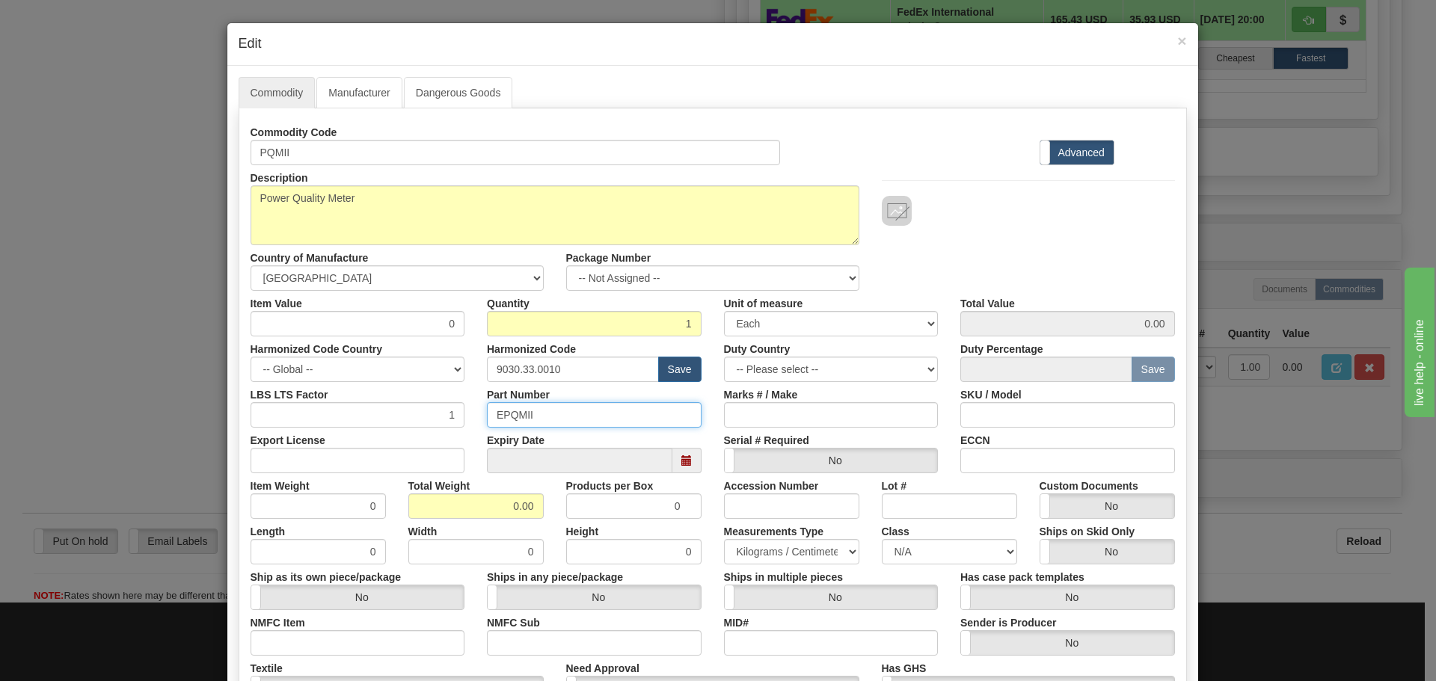
click at [541, 419] on input "EPQMII" at bounding box center [594, 414] width 215 height 25
drag, startPoint x: 541, startPoint y: 419, endPoint x: 482, endPoint y: 415, distance: 59.2
click at [487, 416] on input "EPQMII" at bounding box center [594, 414] width 215 height 25
paste input "text"
type input "PQMII"
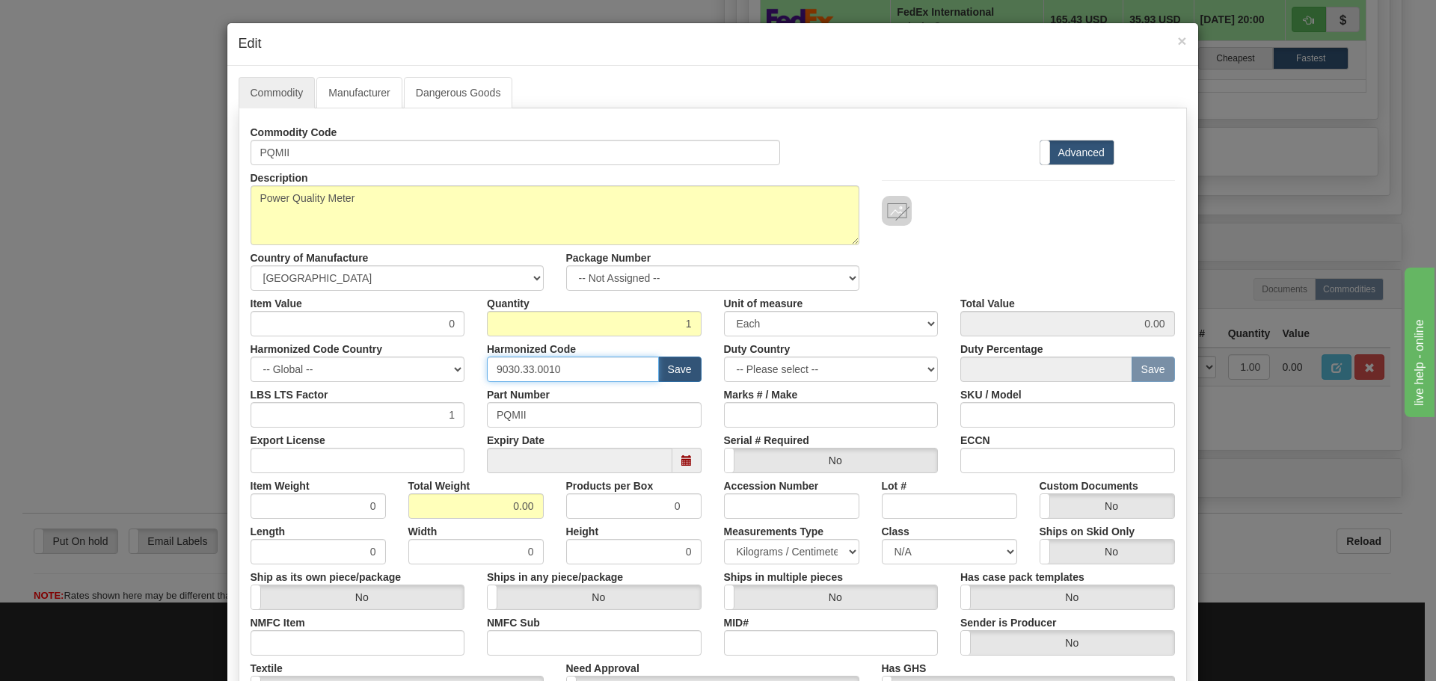
click at [573, 375] on input "9030.33.0010" at bounding box center [573, 369] width 172 height 25
type input "9"
type input "8537.10.9070"
drag, startPoint x: 529, startPoint y: 504, endPoint x: 500, endPoint y: 504, distance: 29.2
click at [500, 471] on input "0.00" at bounding box center [475, 506] width 135 height 25
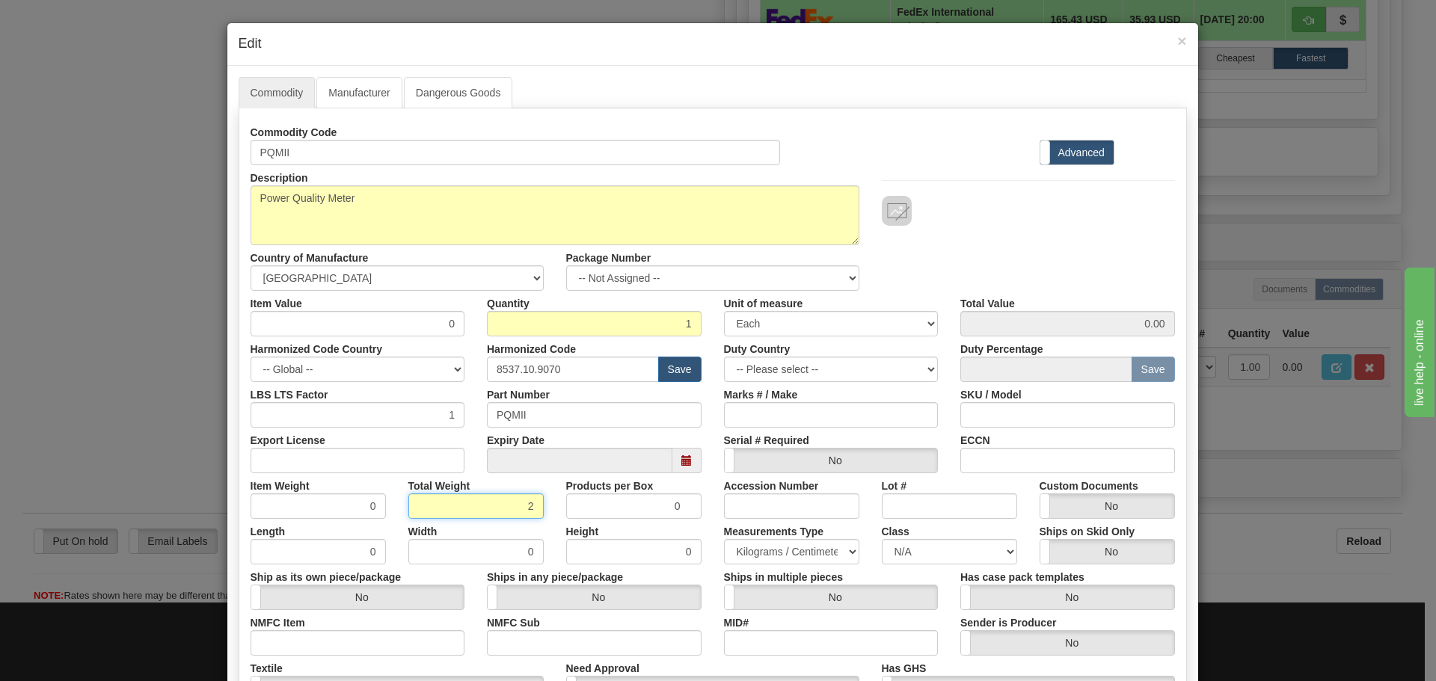
type input "2"
type input "2.0000"
click at [917, 283] on div "Description EPQMII Country of Manufacture -- Unknown -- AFGHANISTAN ALAND ISLAN…" at bounding box center [712, 228] width 947 height 126
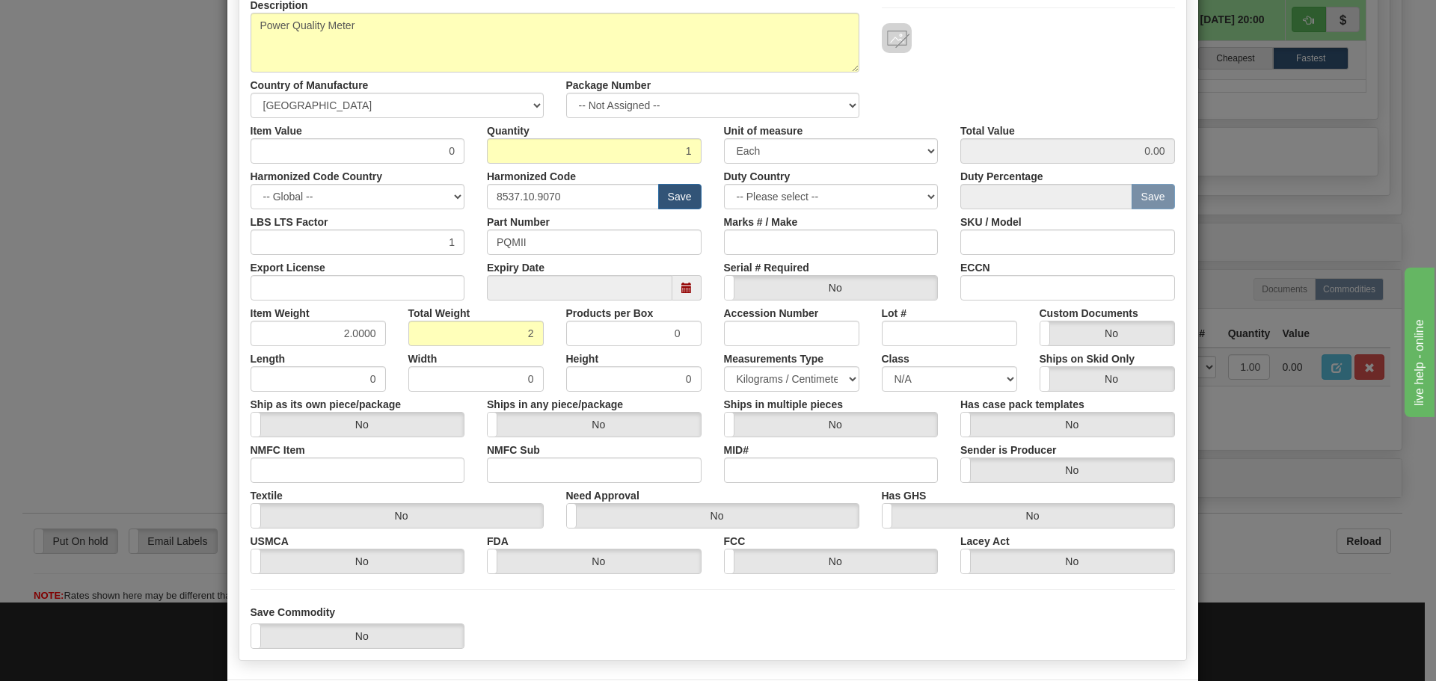
scroll to position [0, 0]
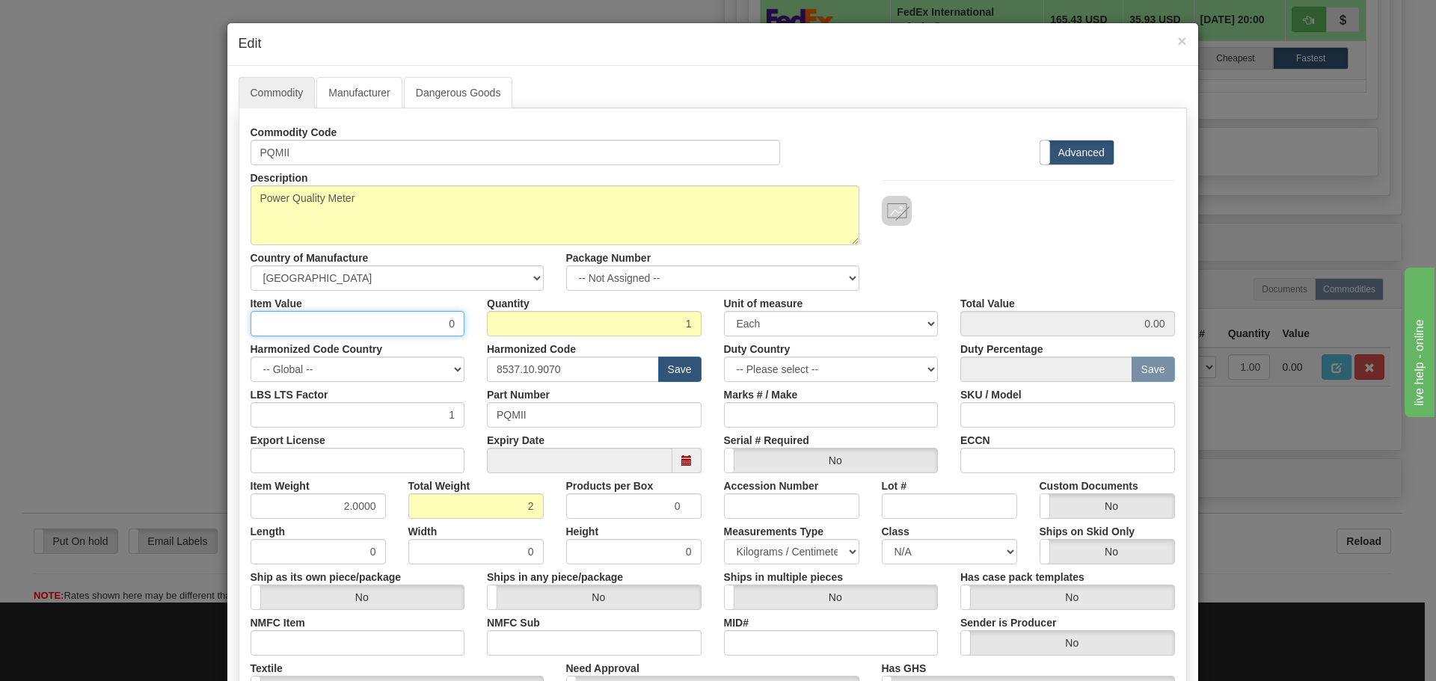
drag, startPoint x: 449, startPoint y: 325, endPoint x: 432, endPoint y: 325, distance: 16.5
click at [432, 325] on input "0" at bounding box center [357, 323] width 215 height 25
type input "75"
type input "75.00"
click at [909, 144] on div "Commodity Code PQMII Standard Advanced" at bounding box center [712, 143] width 947 height 46
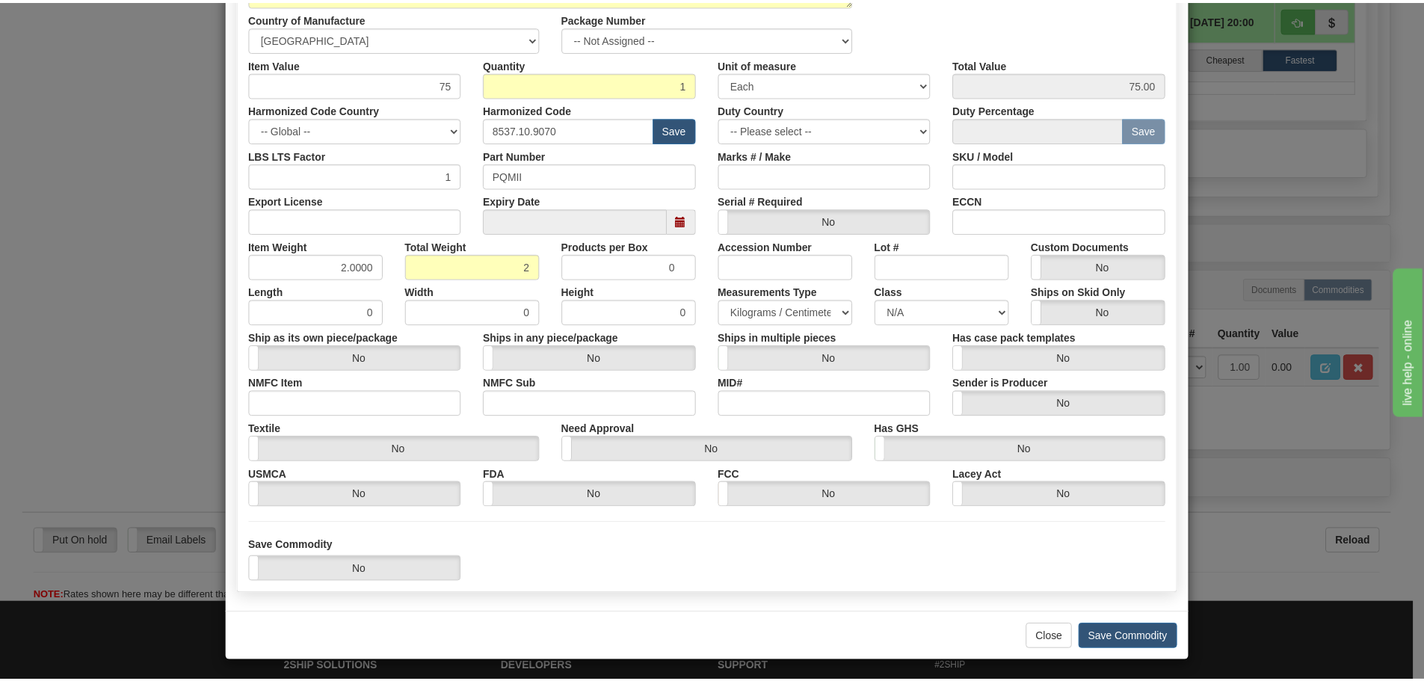
scroll to position [243, 0]
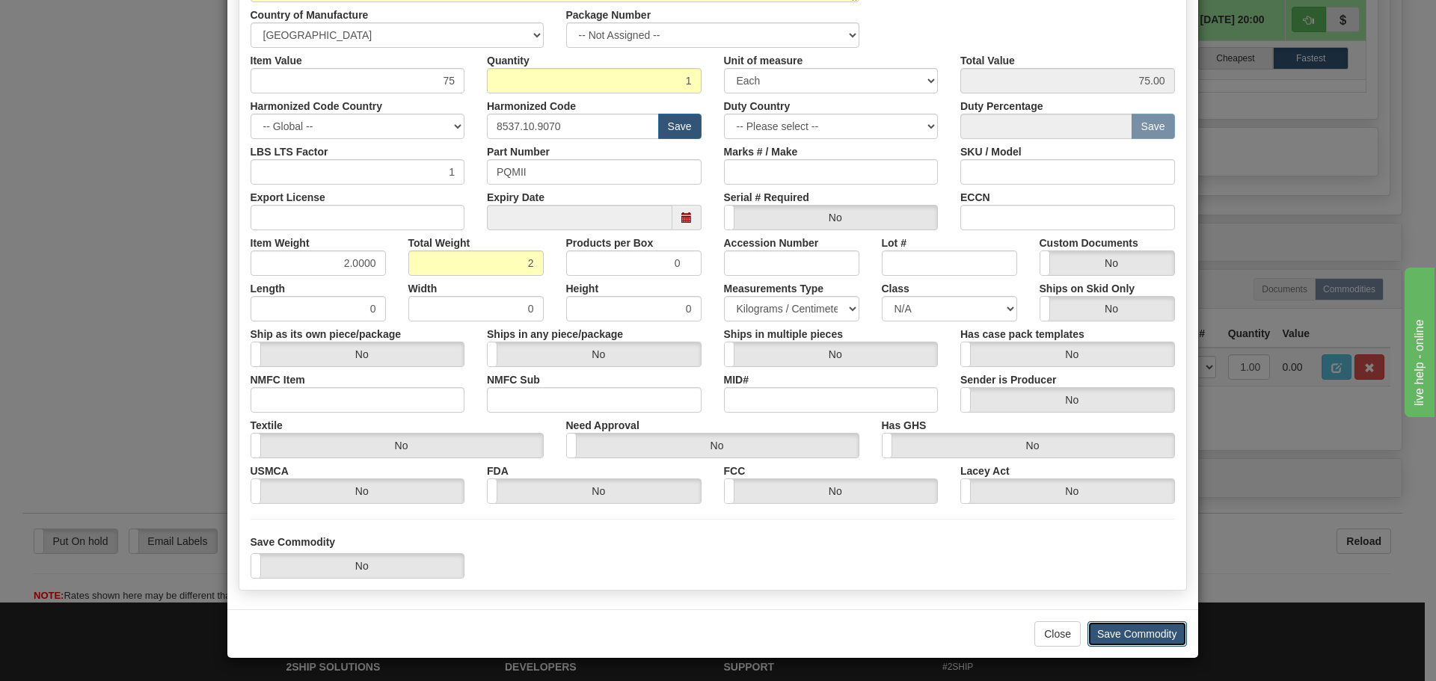
click at [945, 471] on button "Save Commodity" at bounding box center [1136, 633] width 99 height 25
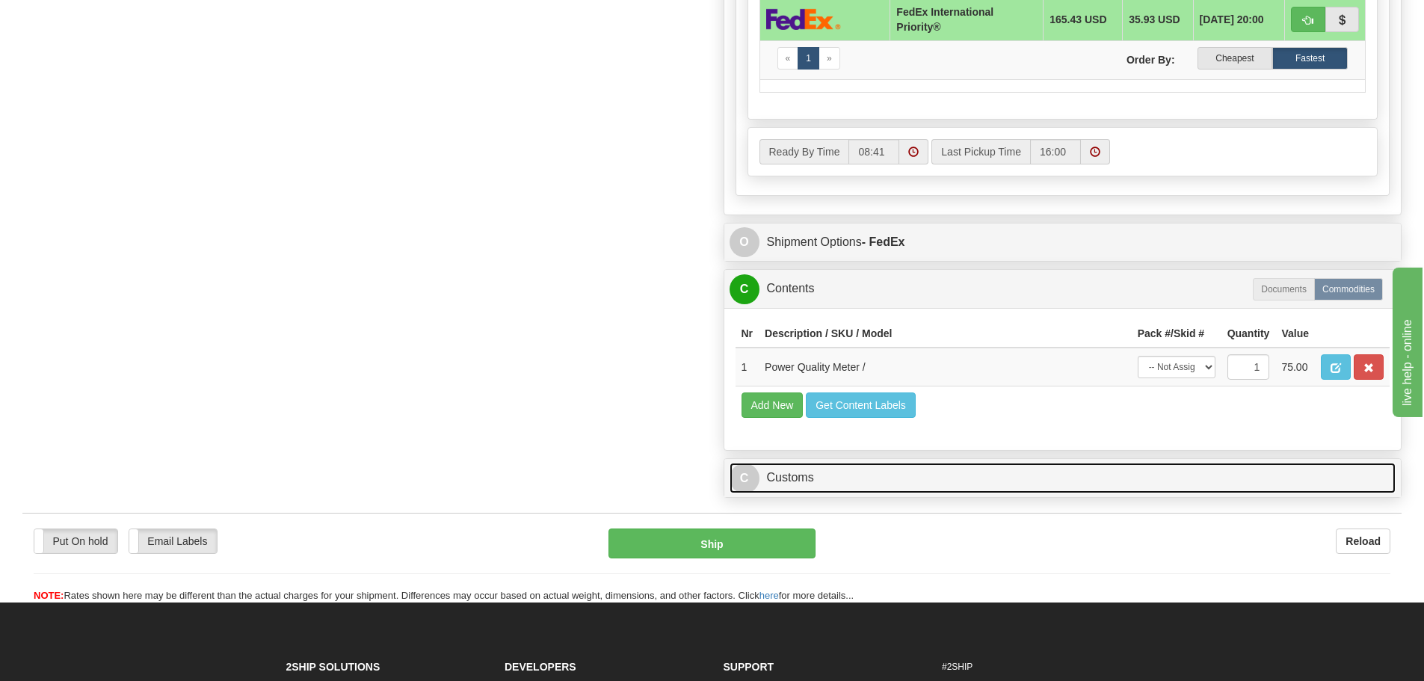
click at [791, 471] on link "C Customs" at bounding box center [1063, 478] width 667 height 31
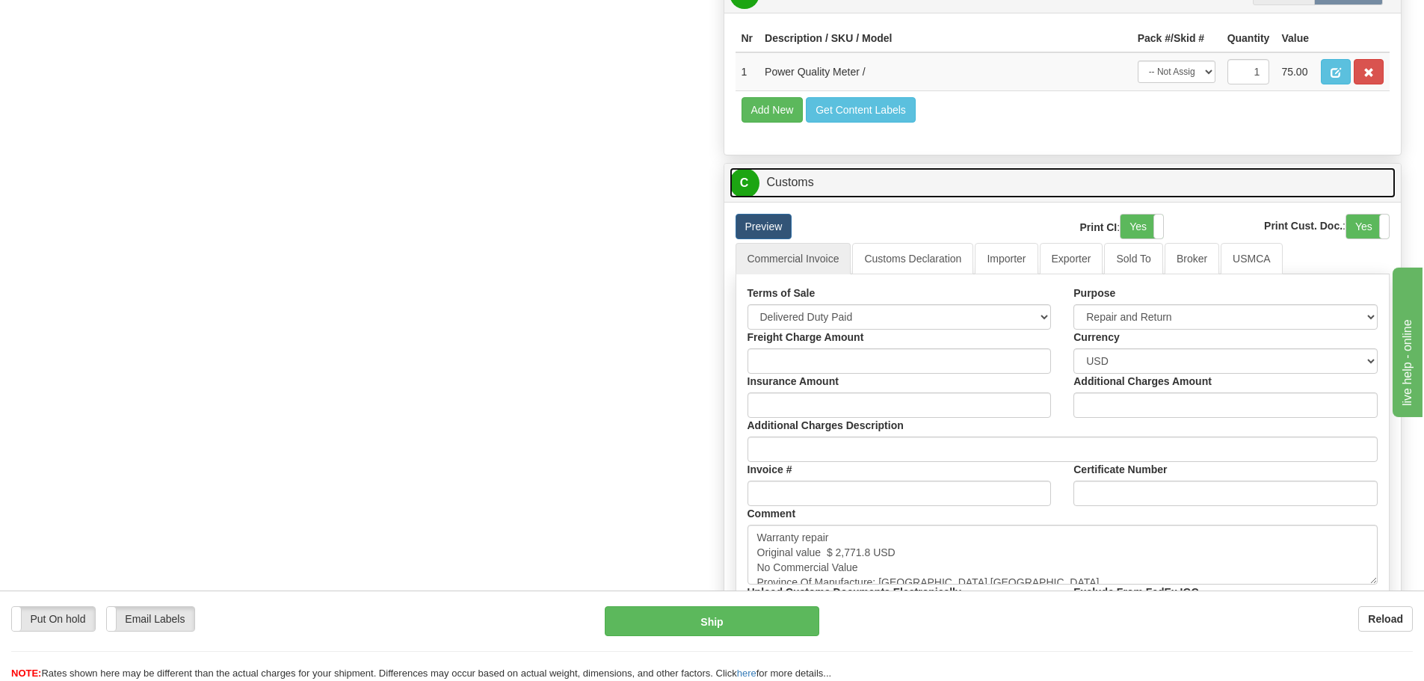
scroll to position [1271, 0]
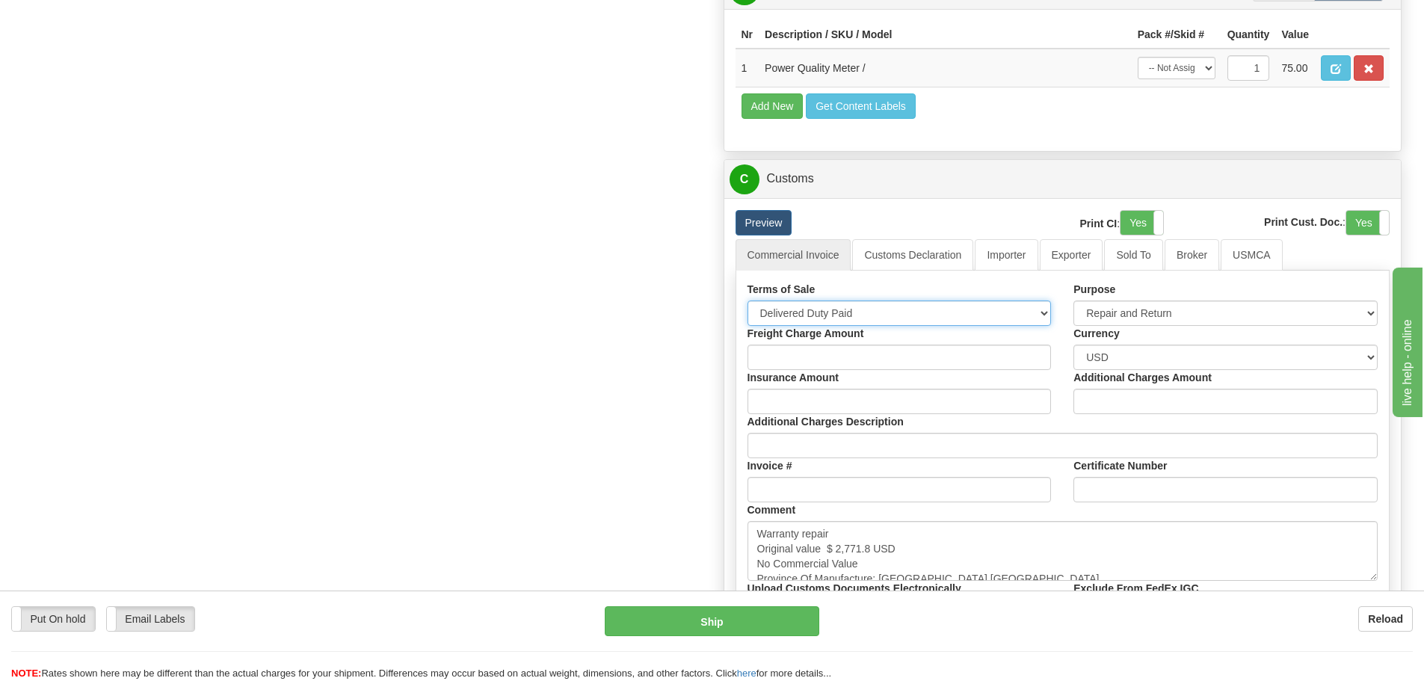
click at [945, 307] on select "Free Carrier Free On Board Ex Works Delivered Duty Unpaid Delivered Duty Paid C…" at bounding box center [900, 313] width 304 height 25
select select "7"
click at [748, 301] on select "Free Carrier Free On Board Ex Works Delivered Duty Unpaid Delivered Duty Paid C…" at bounding box center [900, 313] width 304 height 25
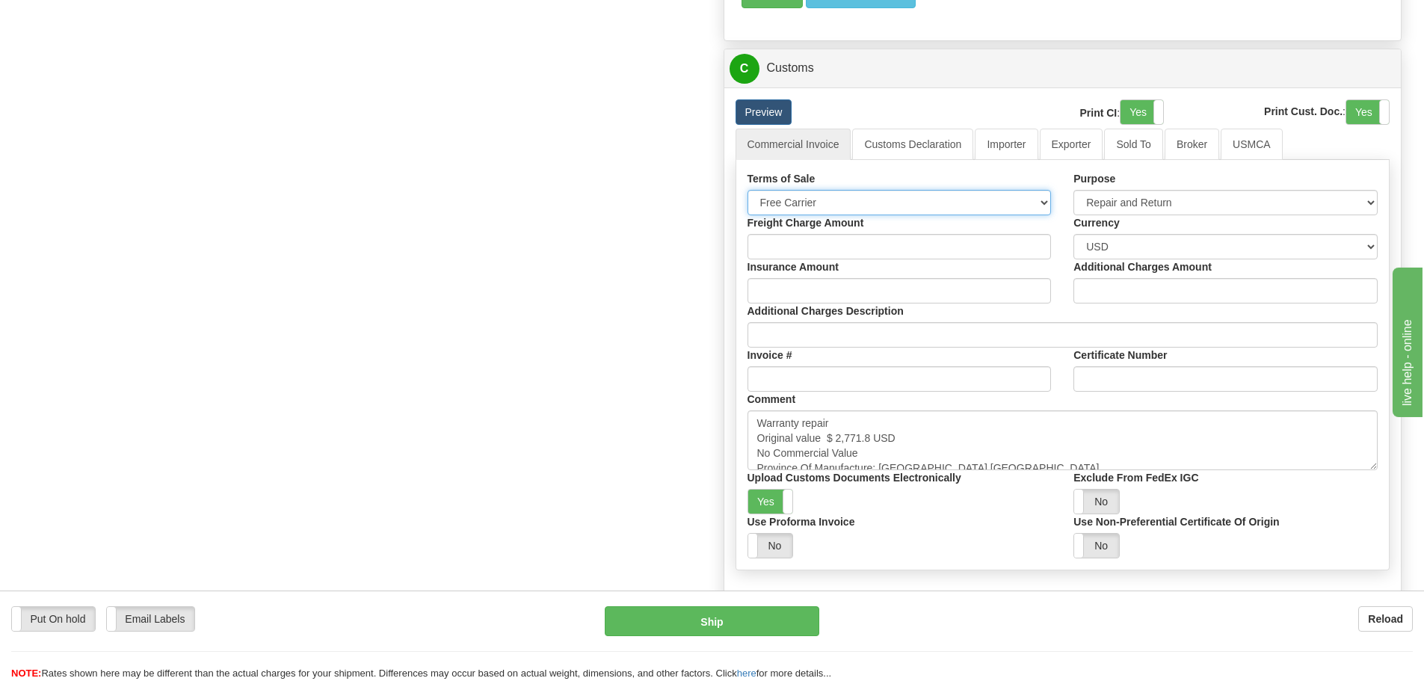
scroll to position [1570, 0]
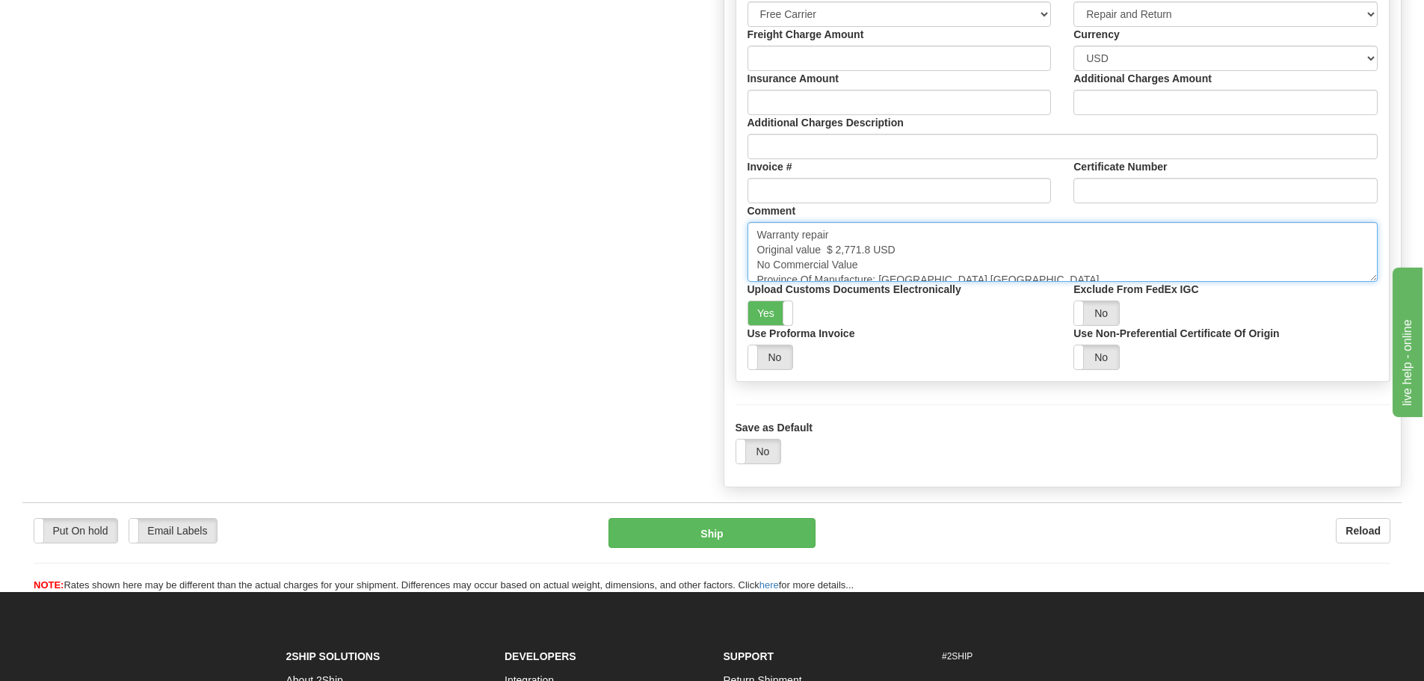
drag, startPoint x: 834, startPoint y: 249, endPoint x: 871, endPoint y: 249, distance: 37.4
click at [871, 249] on textarea "Warranty repair Original value $ 2,771.8 USD No Commercial Value Province Of Ma…" at bounding box center [1063, 252] width 631 height 60
paste textarea "1,563.82"
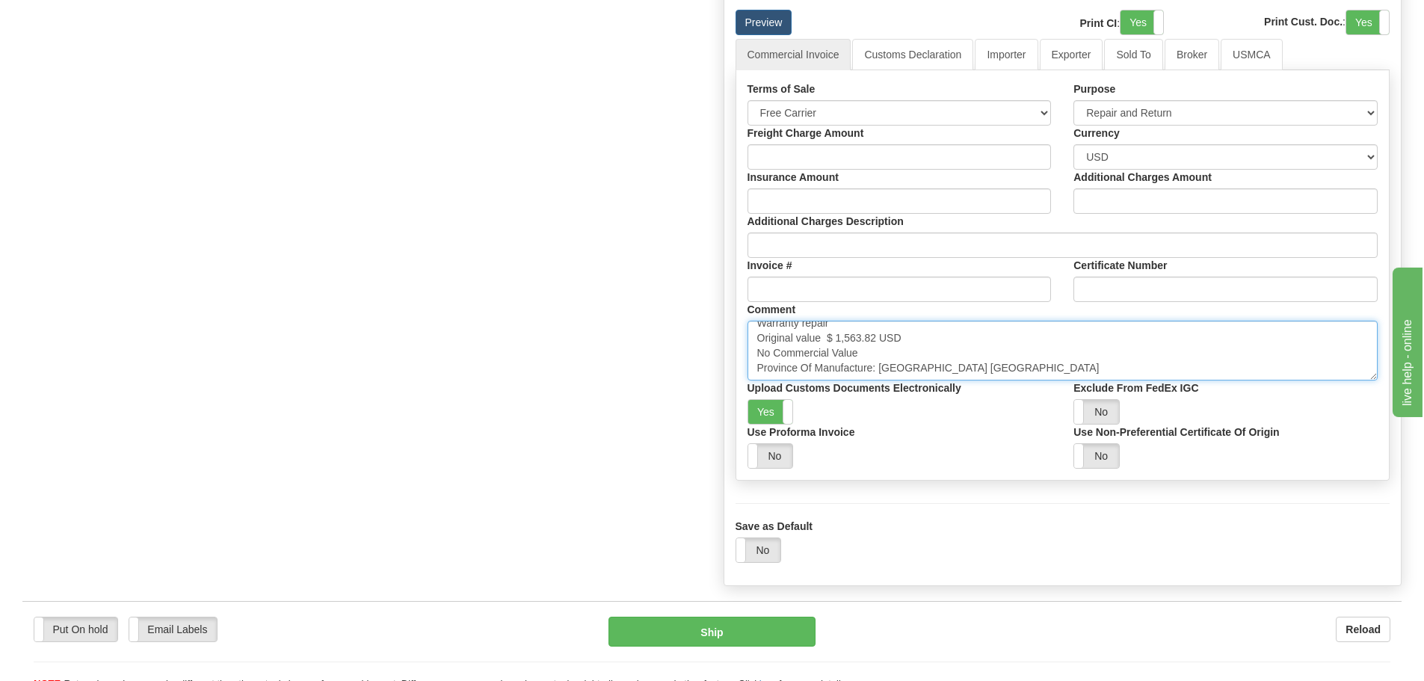
scroll to position [1271, 0]
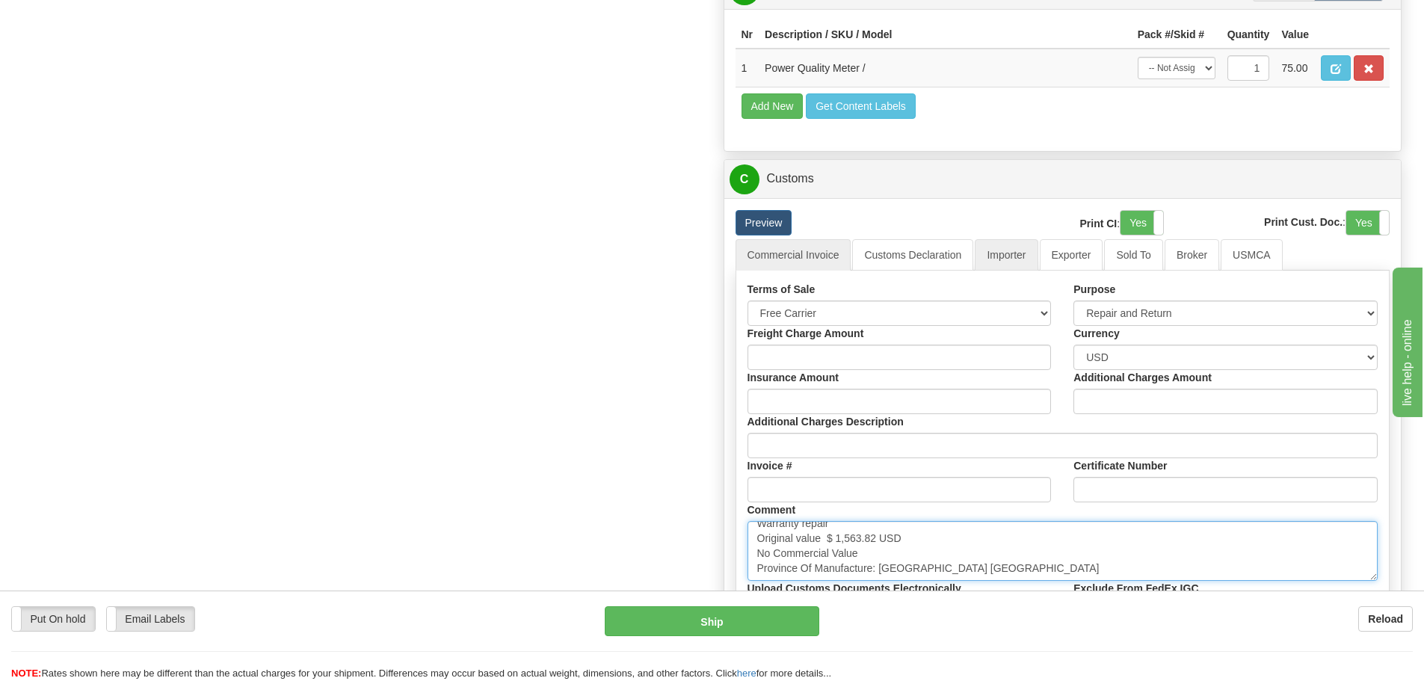
type textarea "Warranty repair Original value $ 1,563.82 USD No Commercial Value Province Of M…"
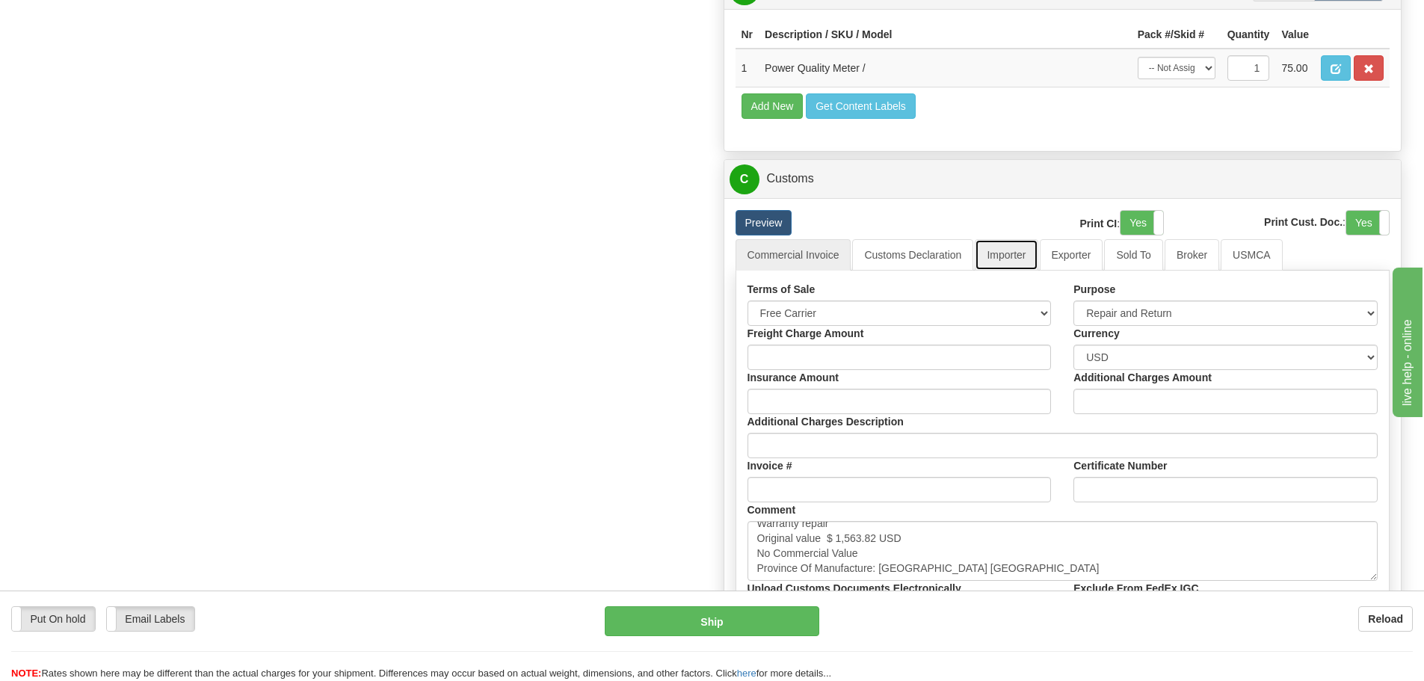
click at [945, 249] on link "Importer" at bounding box center [1006, 254] width 63 height 31
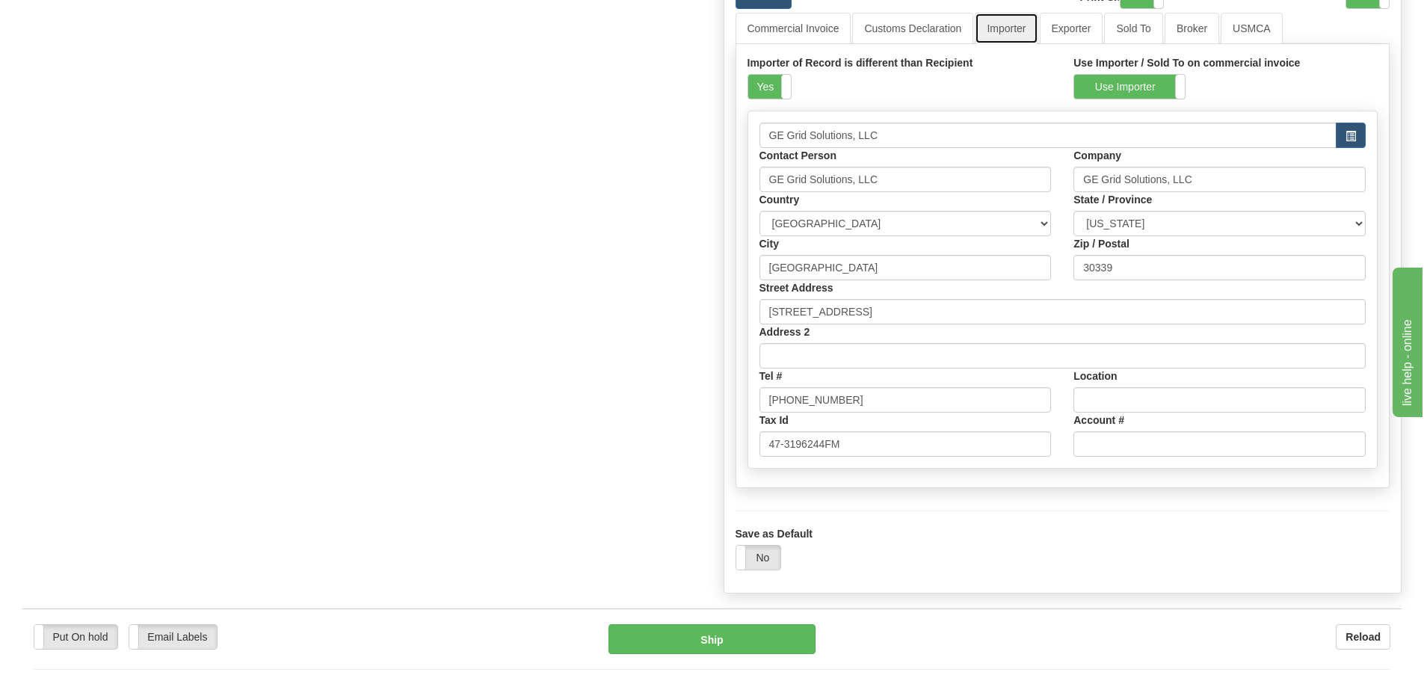
scroll to position [1421, 0]
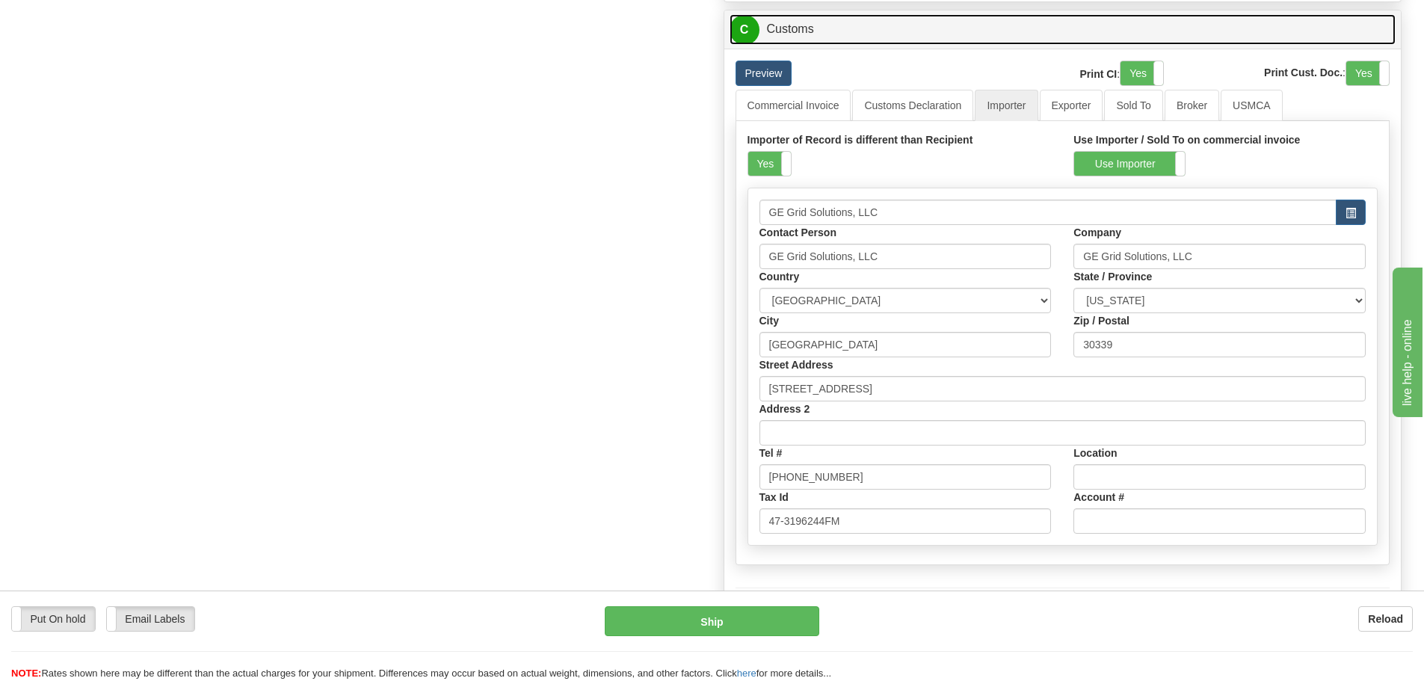
click at [799, 34] on link "C Customs" at bounding box center [1063, 29] width 667 height 31
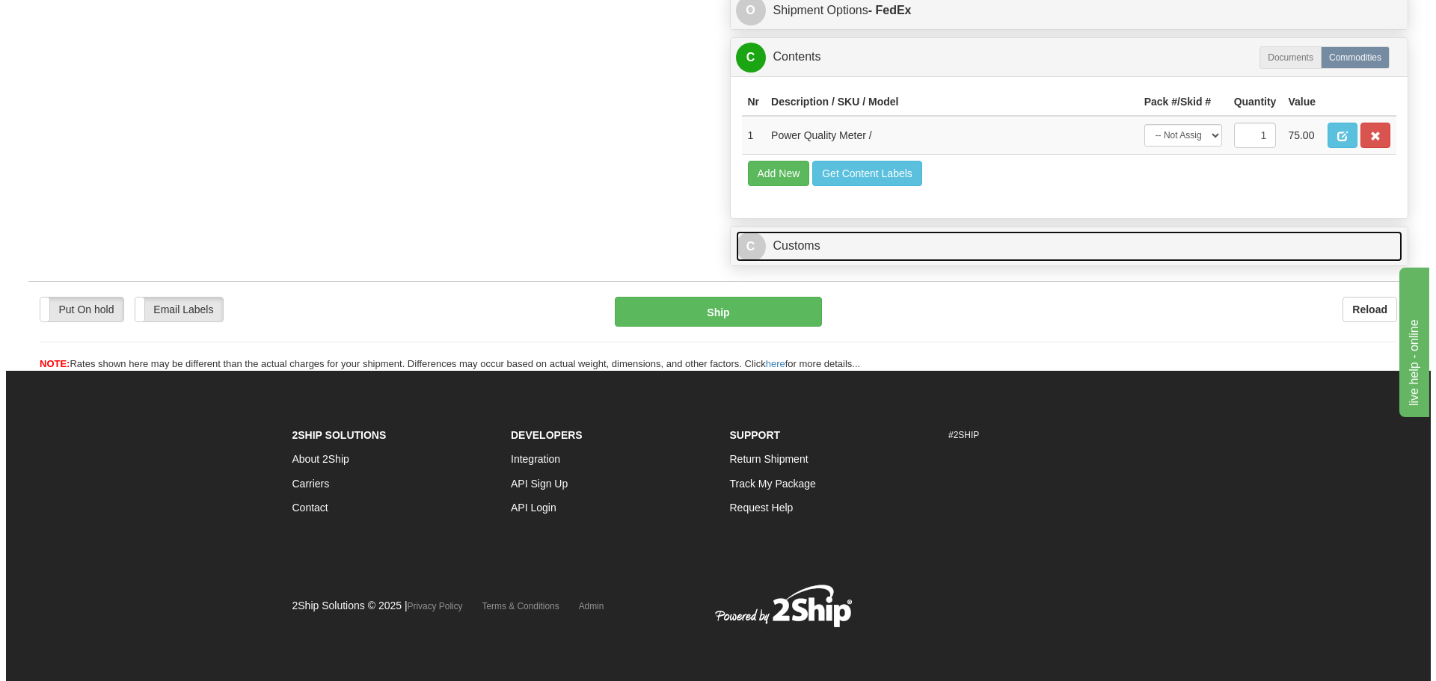
scroll to position [1204, 0]
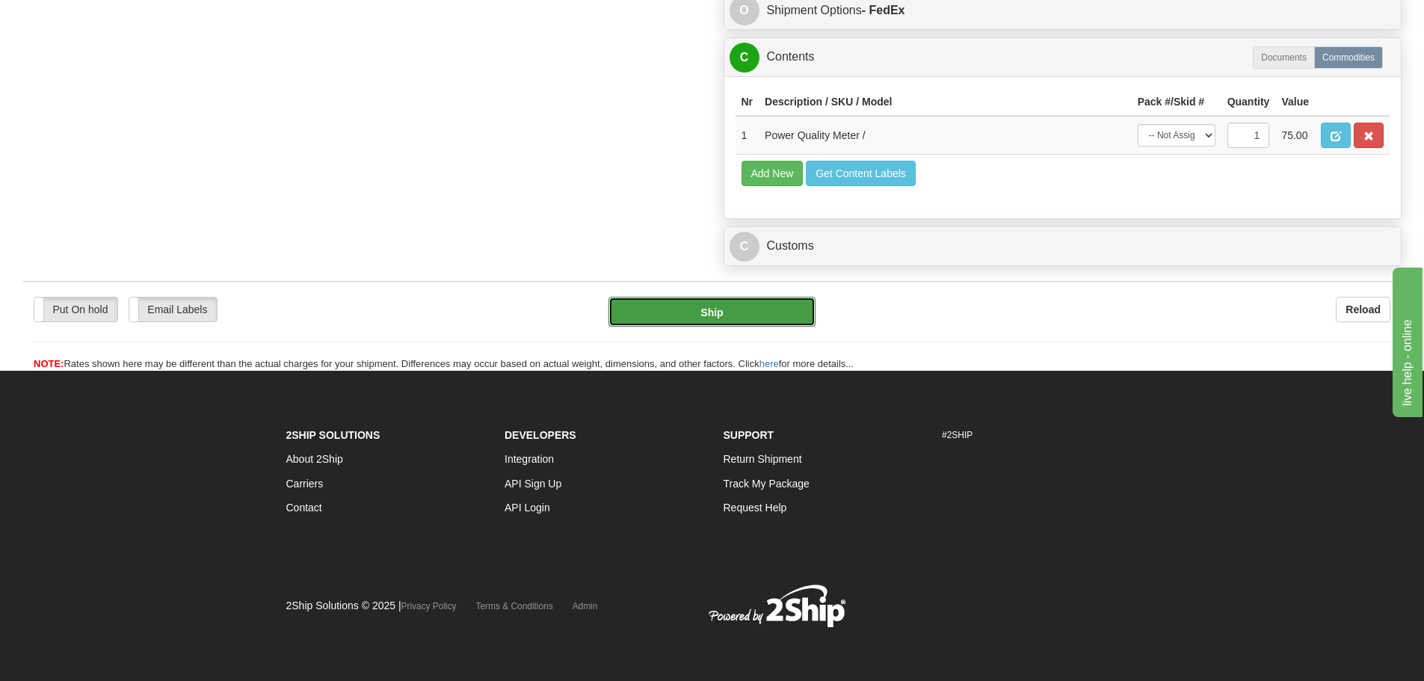
click at [772, 305] on button "Ship" at bounding box center [712, 312] width 207 height 30
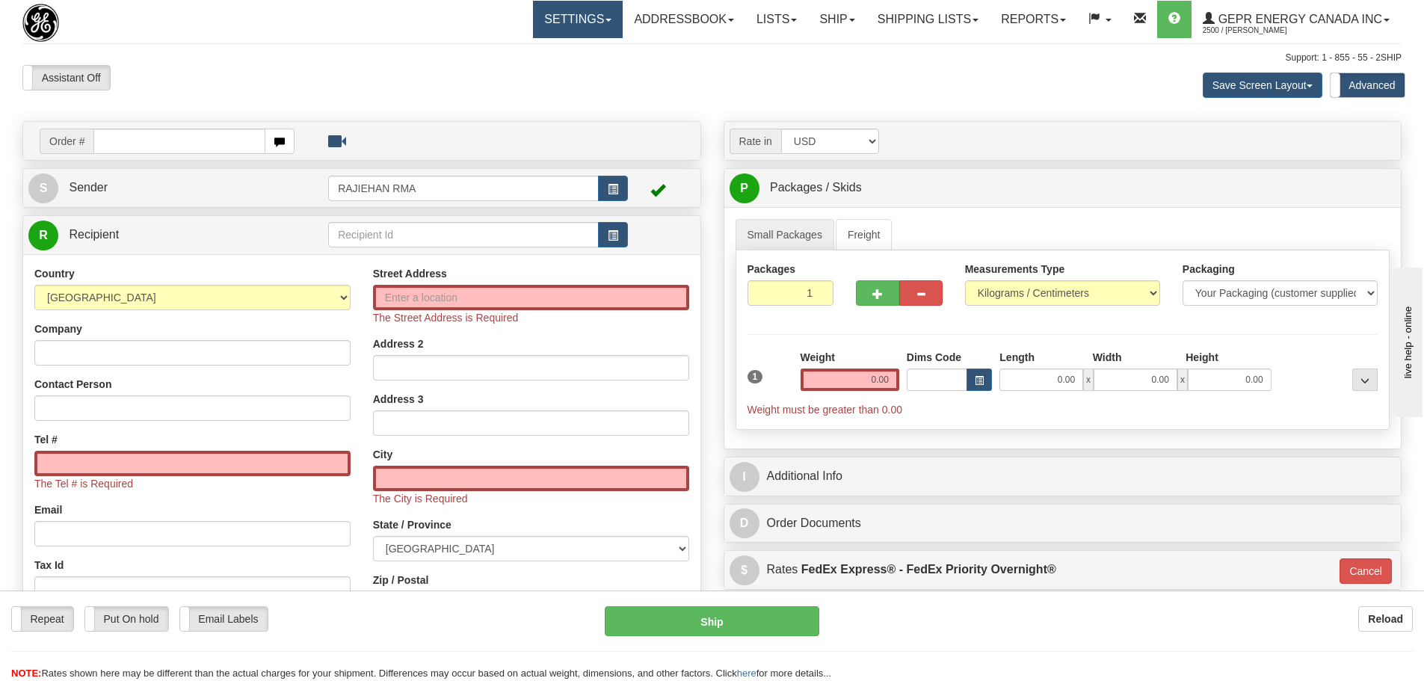
click at [586, 27] on link "Settings" at bounding box center [578, 19] width 90 height 37
click at [750, 61] on div "Support: 1 - 855 - 55 - 2SHIP" at bounding box center [712, 58] width 1380 height 13
click at [755, 33] on link "Lists" at bounding box center [777, 19] width 63 height 37
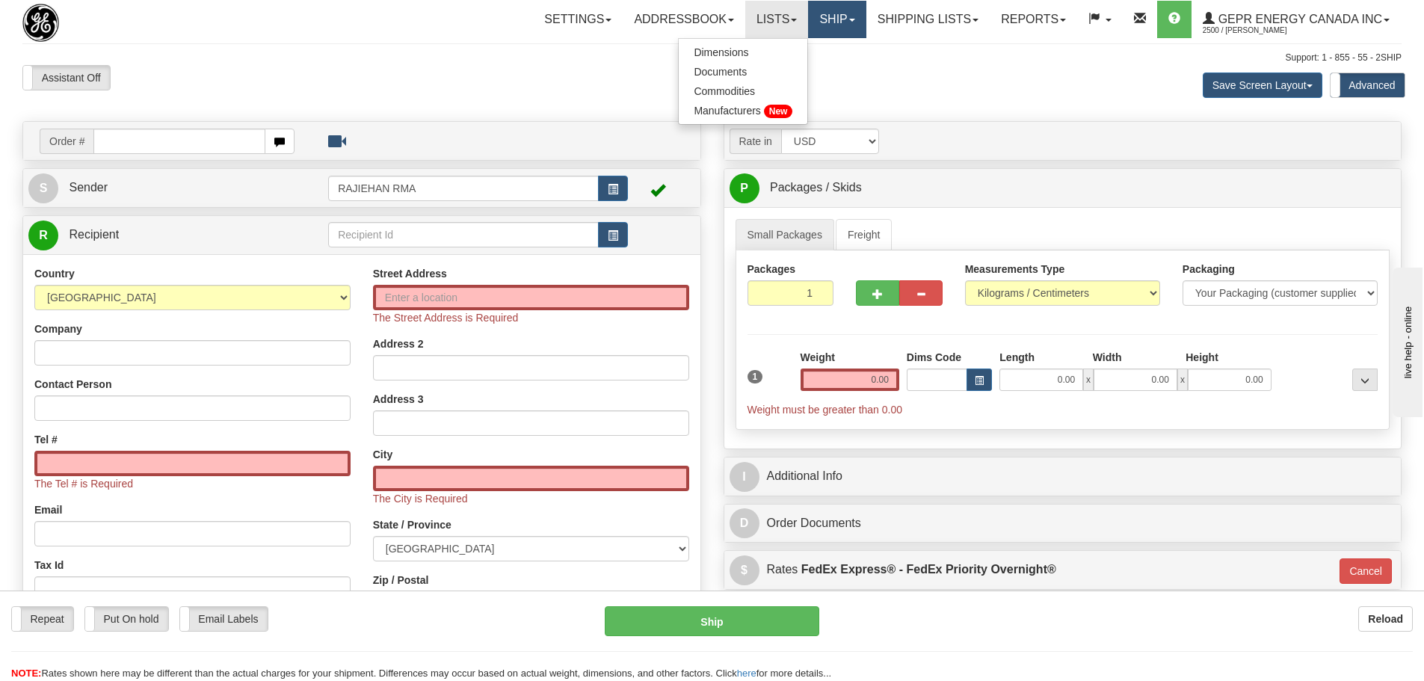
click at [823, 14] on link "Ship" at bounding box center [837, 19] width 58 height 37
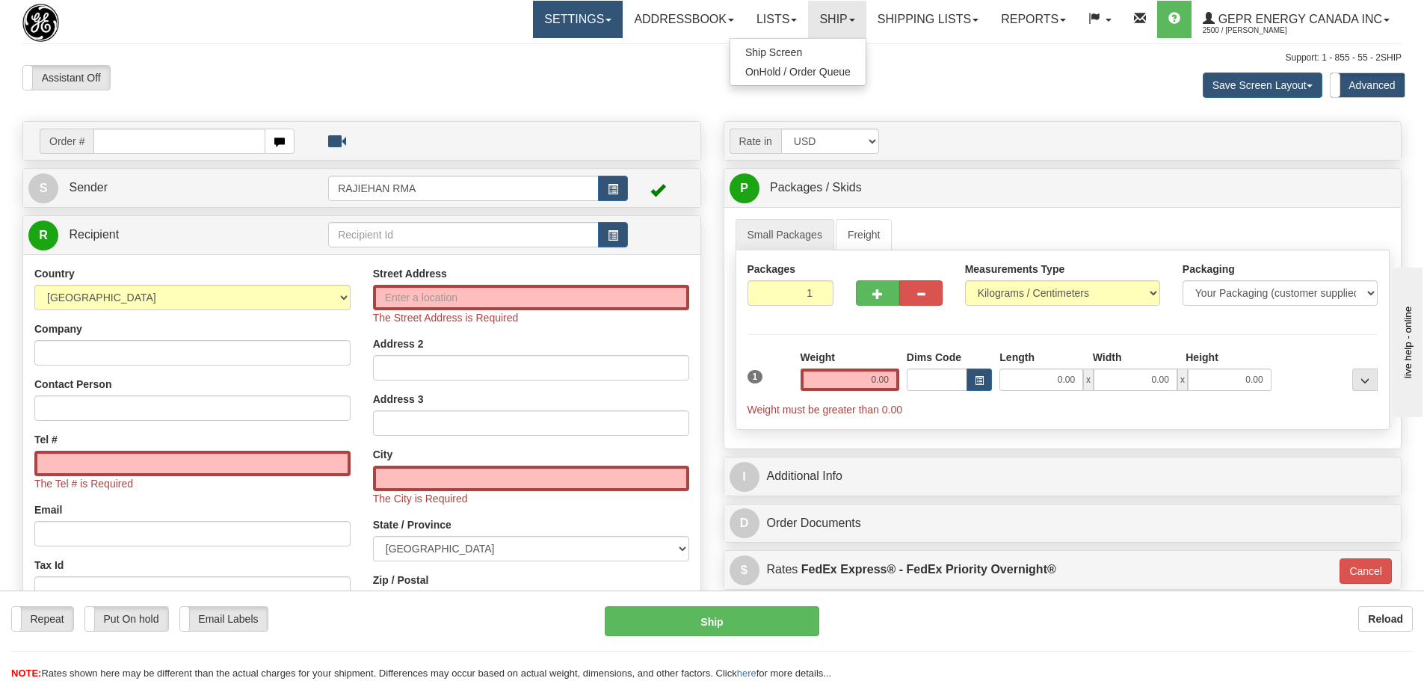
click at [553, 25] on link "Settings" at bounding box center [578, 19] width 90 height 37
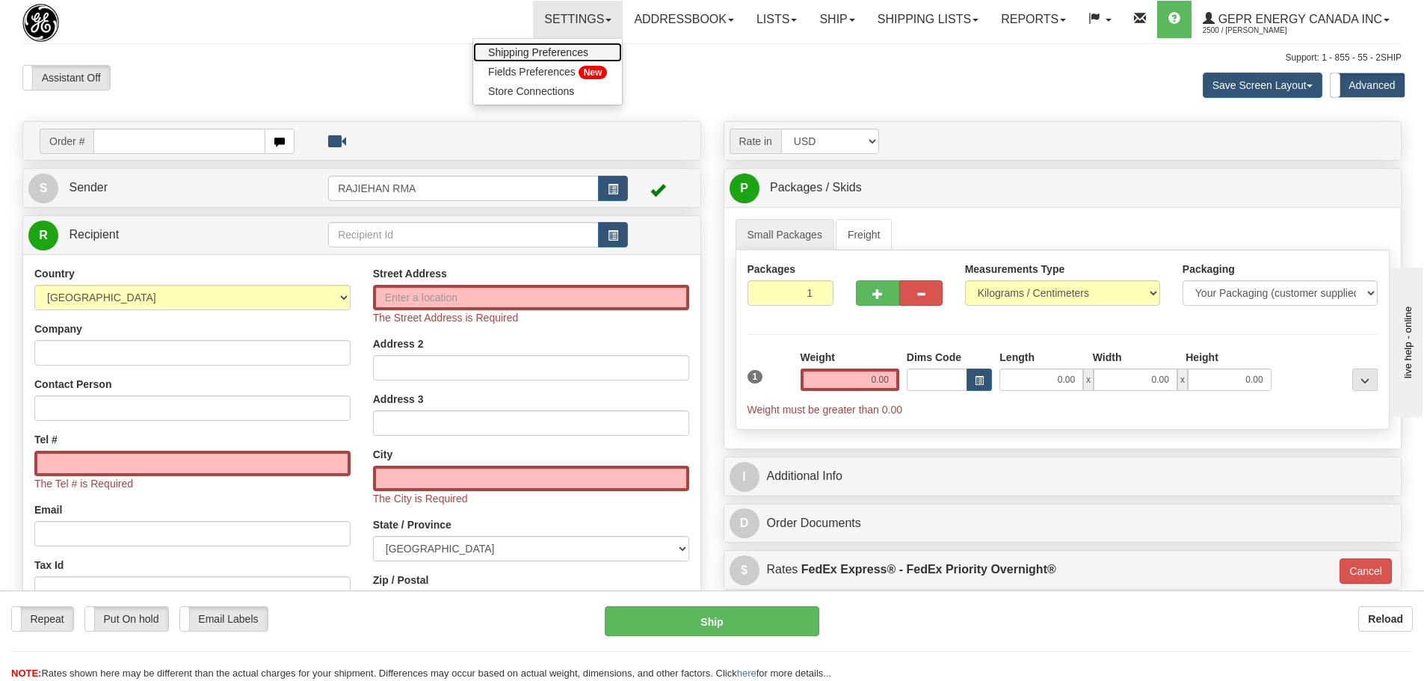
click at [562, 50] on span "Shipping Preferences" at bounding box center [538, 52] width 100 height 12
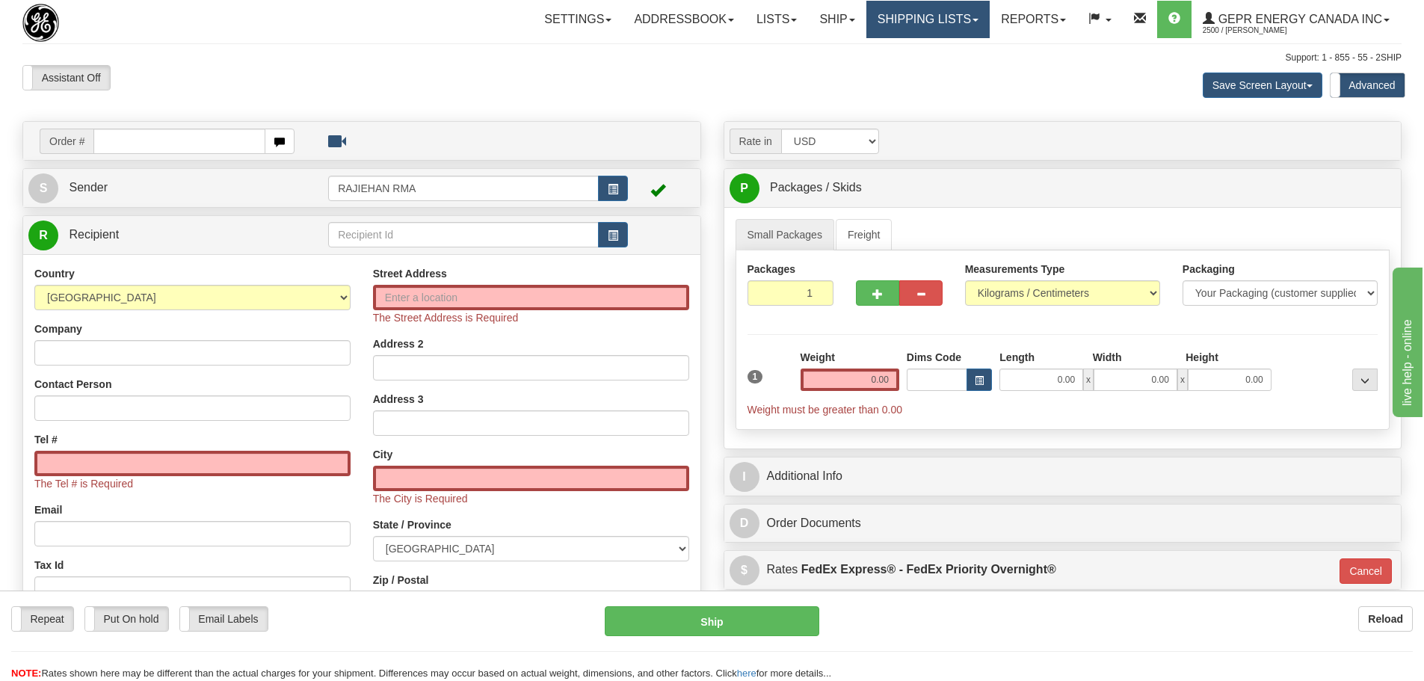
click at [888, 13] on link "Shipping lists" at bounding box center [928, 19] width 123 height 37
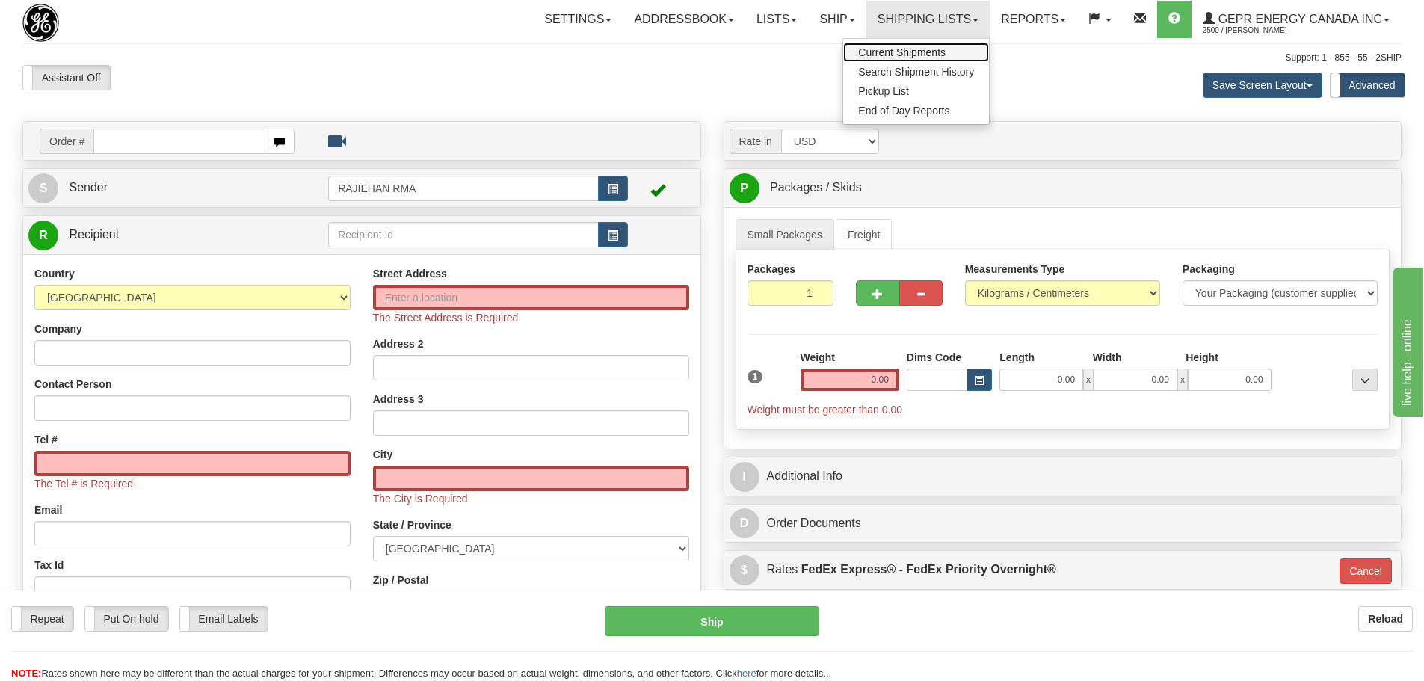
click at [906, 48] on span "Current Shipments" at bounding box center [901, 52] width 87 height 12
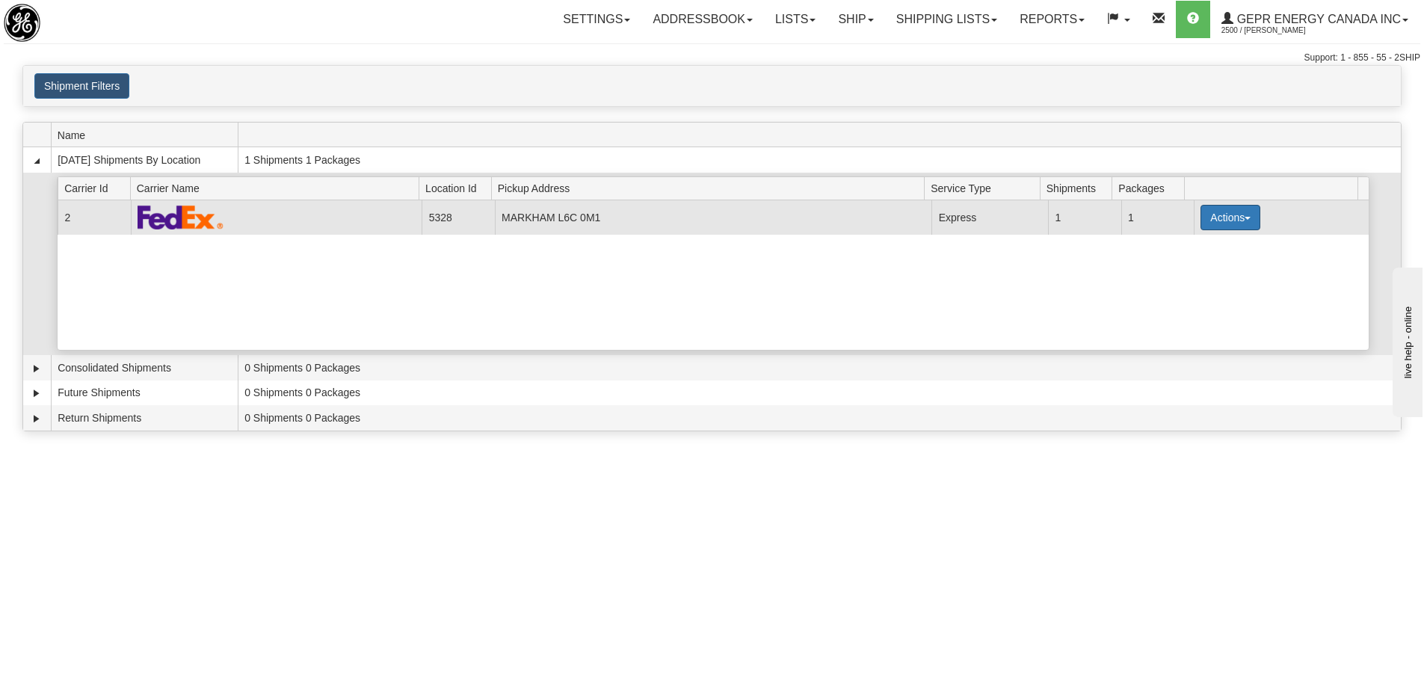
click at [1227, 221] on button "Actions" at bounding box center [1231, 217] width 60 height 25
click at [1190, 248] on span "Details" at bounding box center [1175, 245] width 40 height 10
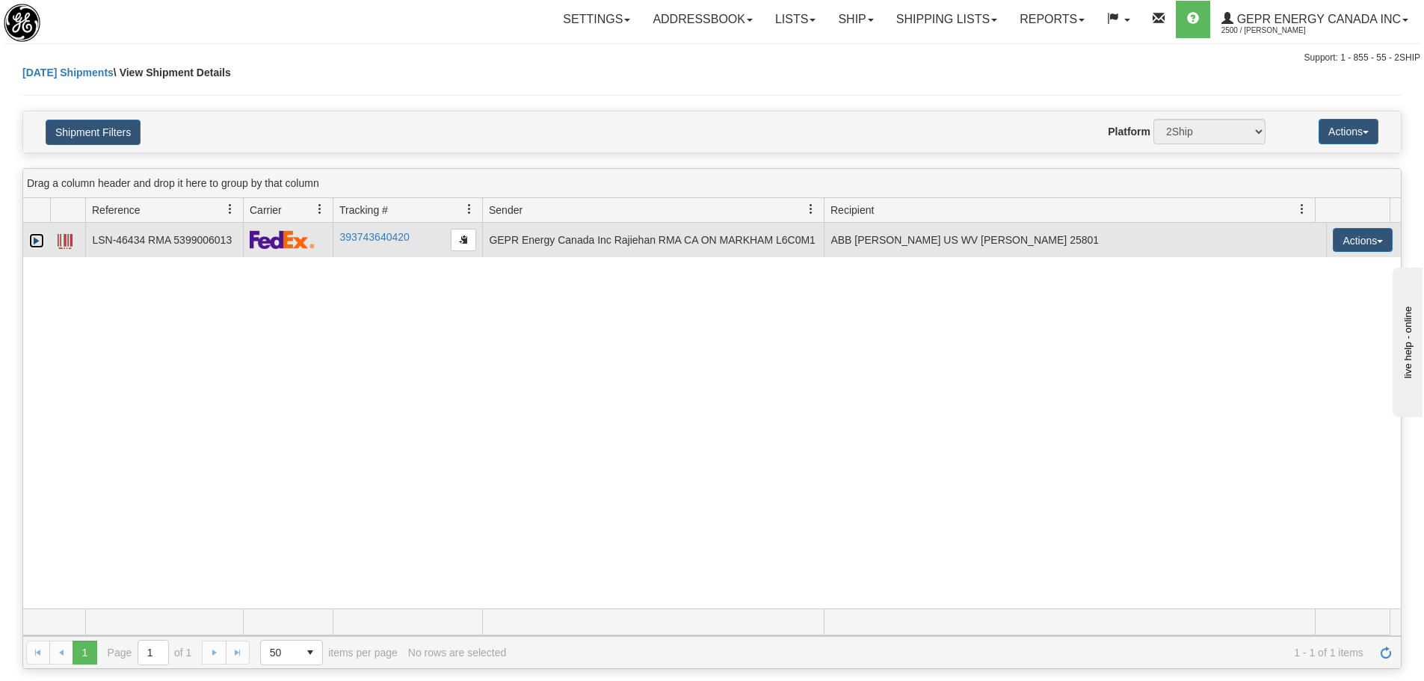
click at [37, 233] on link "Expand" at bounding box center [36, 240] width 15 height 15
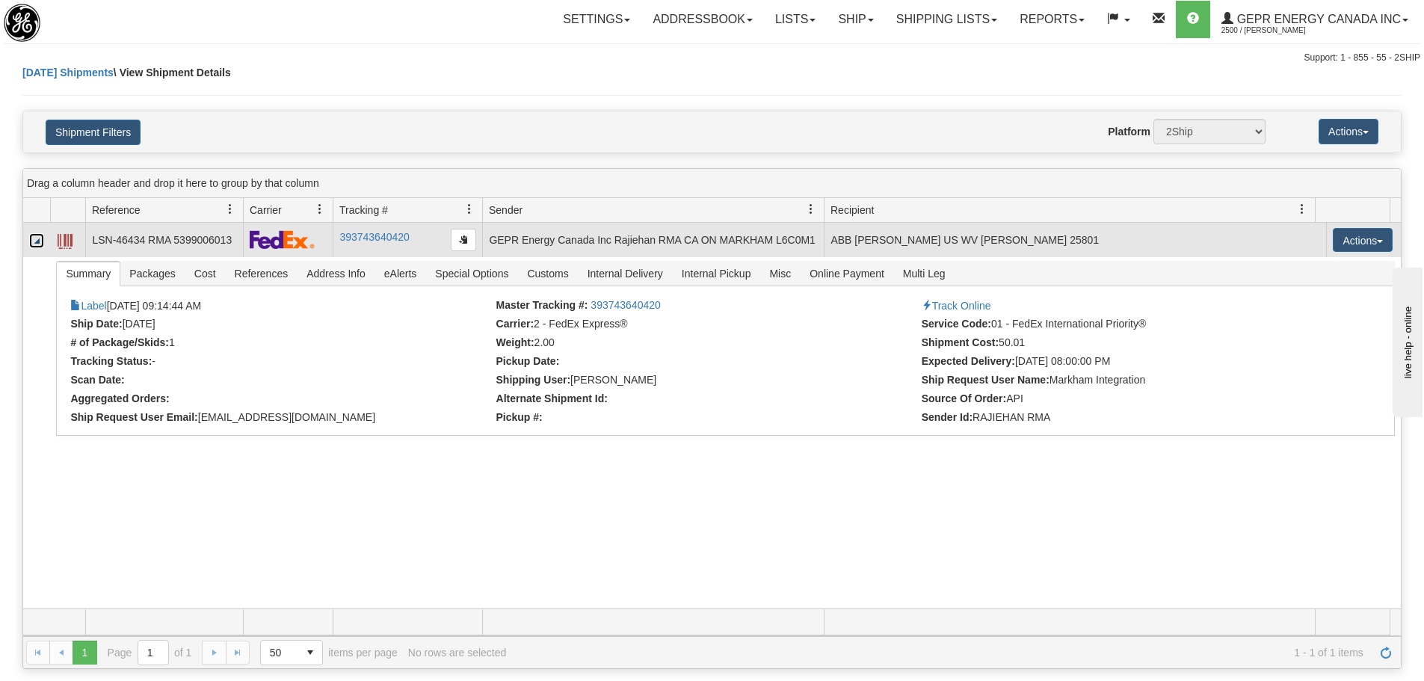
click at [61, 234] on span at bounding box center [65, 241] width 15 height 15
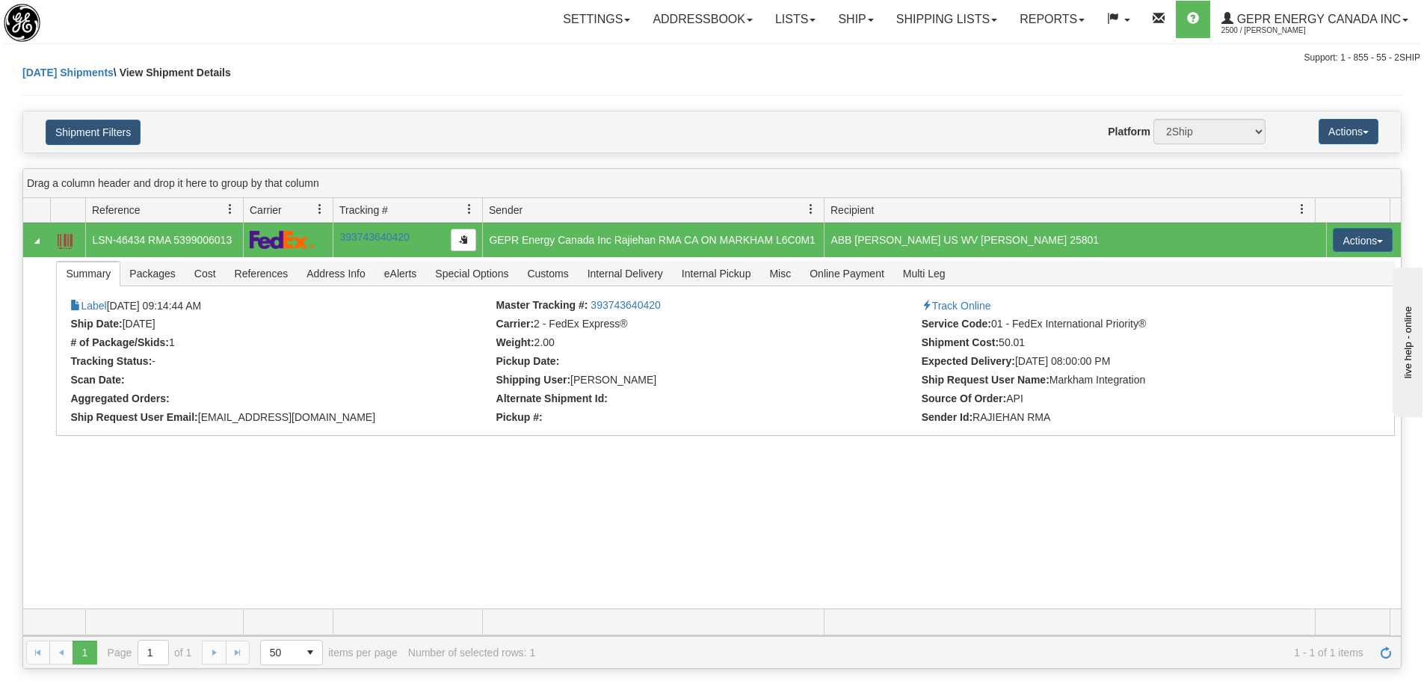
click at [667, 105] on div "Today Shipments \ View Shipment Details" at bounding box center [712, 88] width 1380 height 46
click at [1116, 550] on div "31692200 2500 LSN-46434 RMA 5399006013 393743640420 09/30/2025 09/30/2025 09:14…" at bounding box center [712, 416] width 1378 height 386
click at [1355, 245] on button "Actions" at bounding box center [1363, 240] width 60 height 24
click at [1008, 84] on div "Today Shipments \ View Shipment Details" at bounding box center [712, 88] width 1380 height 46
click at [834, 31] on link "Ship" at bounding box center [856, 19] width 58 height 37
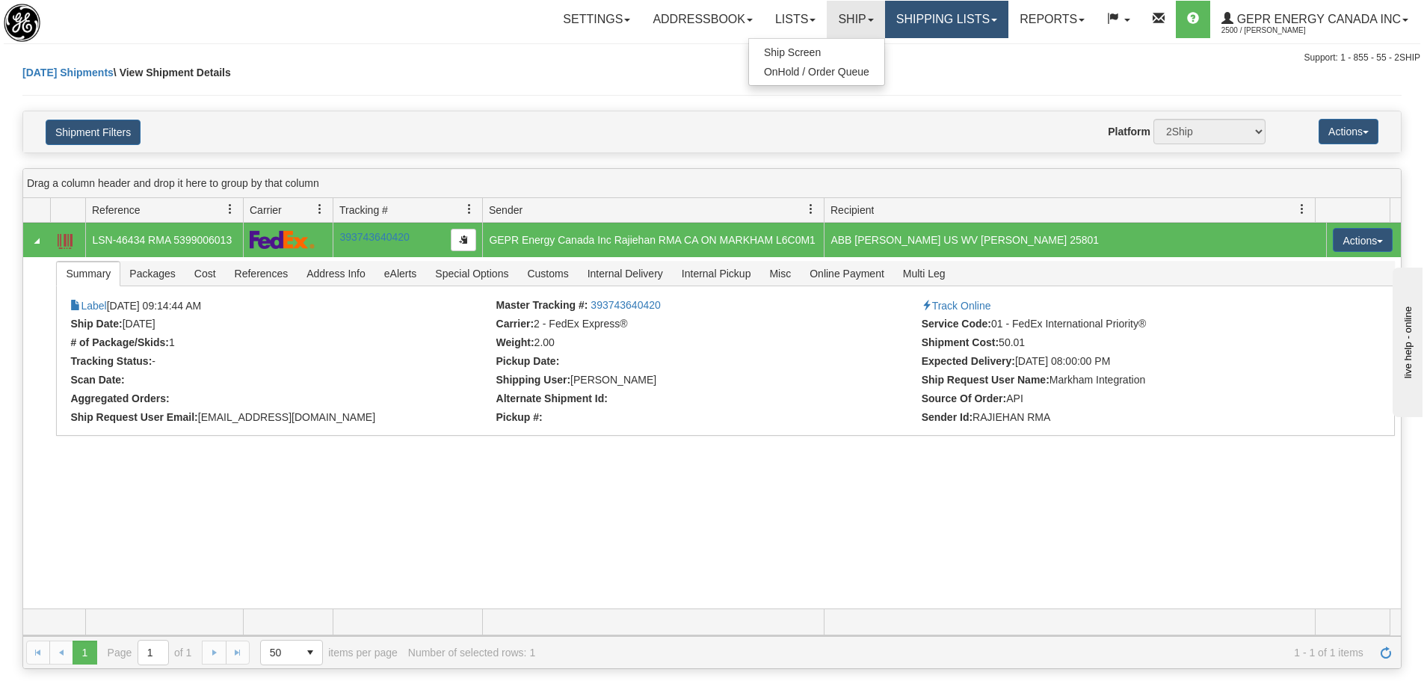
click at [915, 12] on link "Shipping lists" at bounding box center [946, 19] width 123 height 37
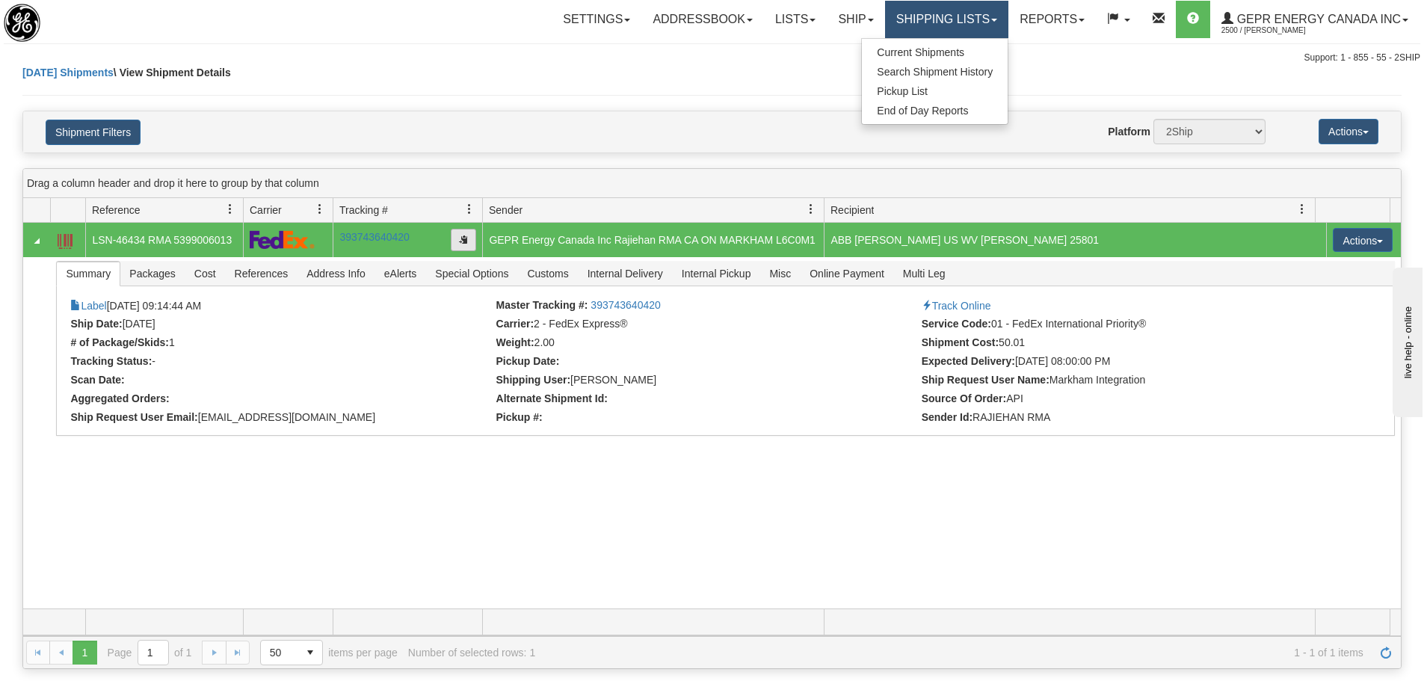
click at [461, 241] on span "button" at bounding box center [463, 239] width 9 height 9
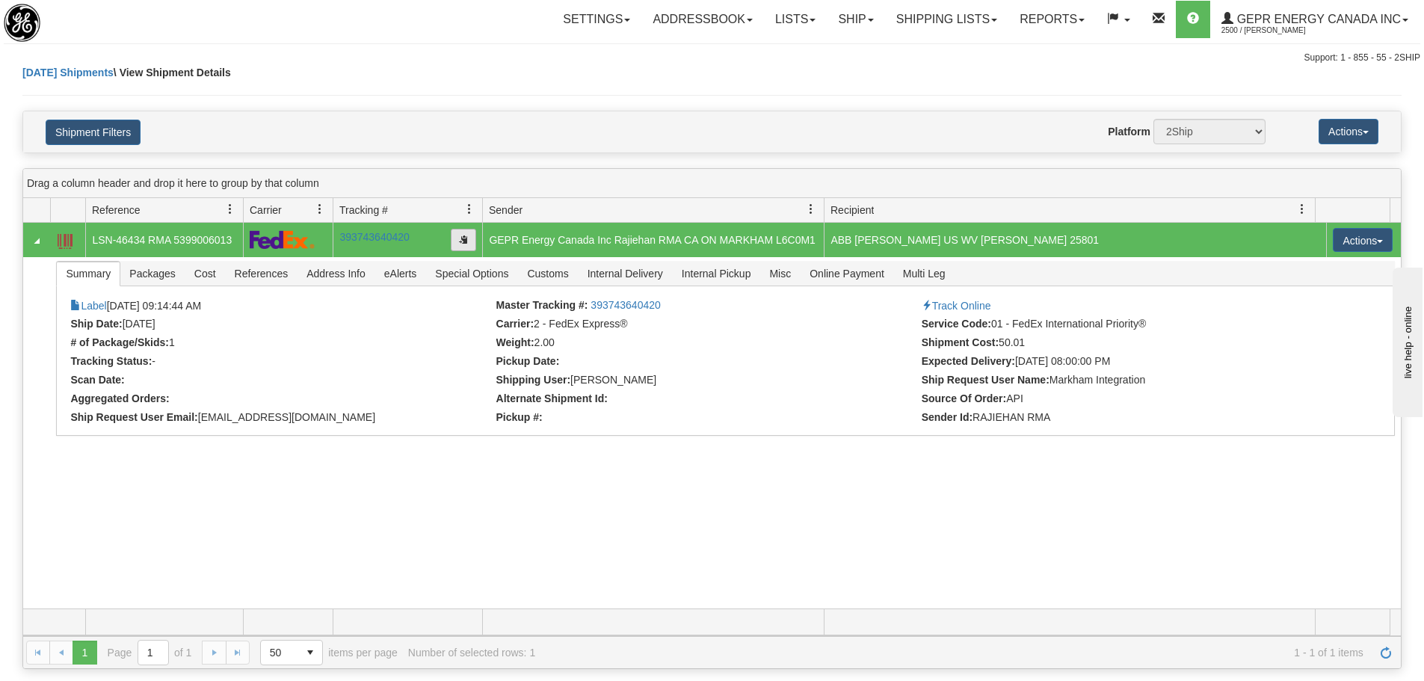
click at [463, 243] on span "button" at bounding box center [463, 239] width 9 height 9
